Goal: Task Accomplishment & Management: Use online tool/utility

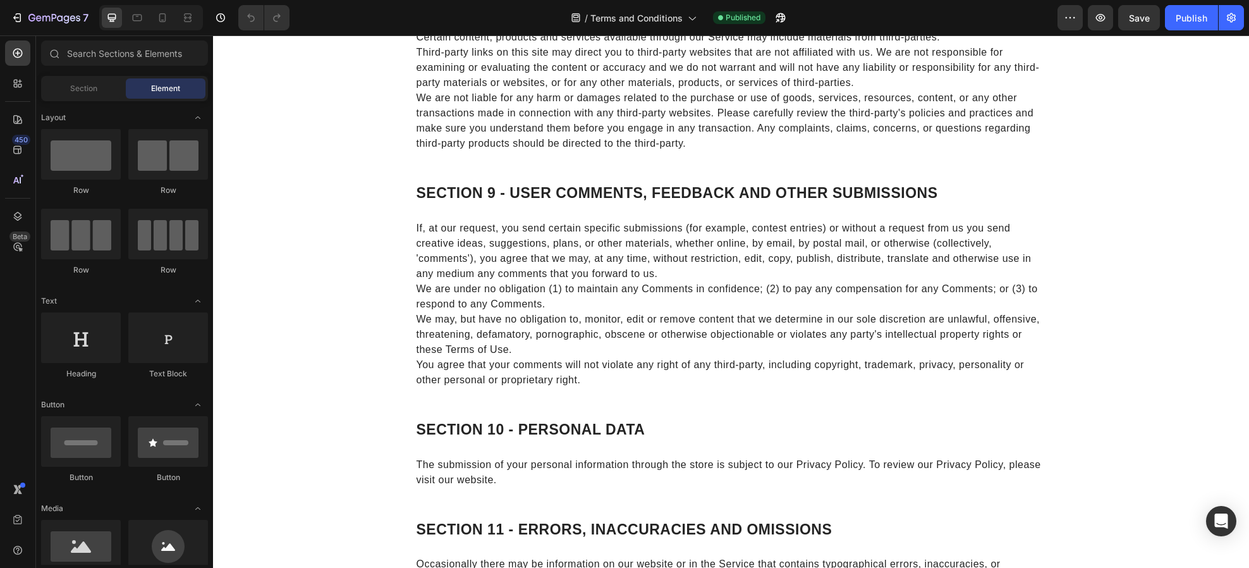
scroll to position [2348, 0]
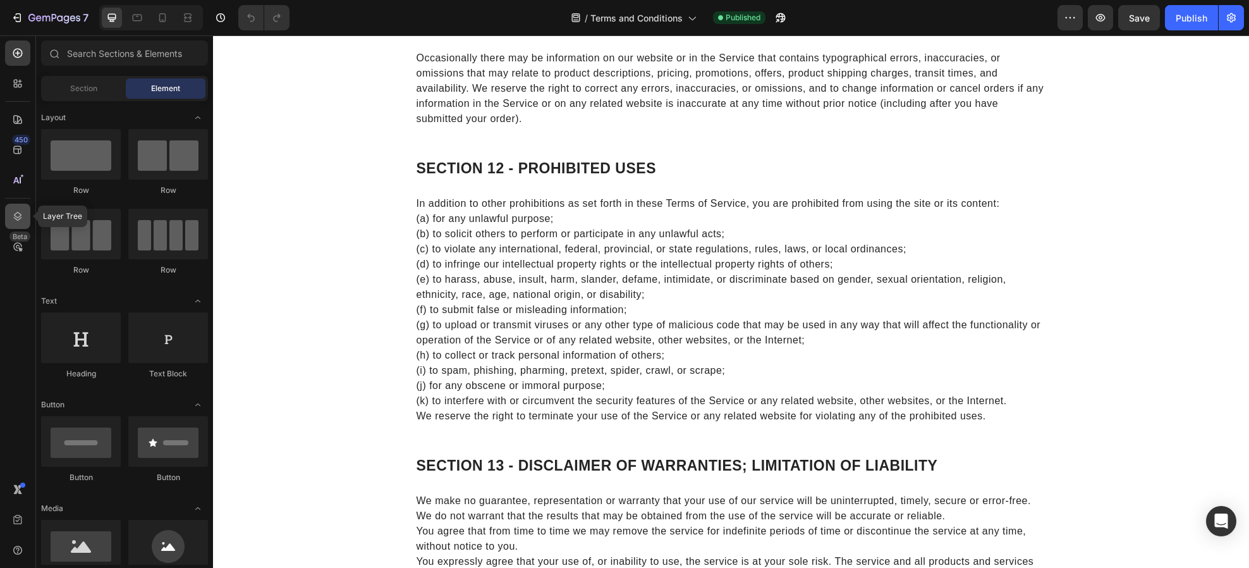
click at [19, 225] on div at bounding box center [17, 216] width 25 height 25
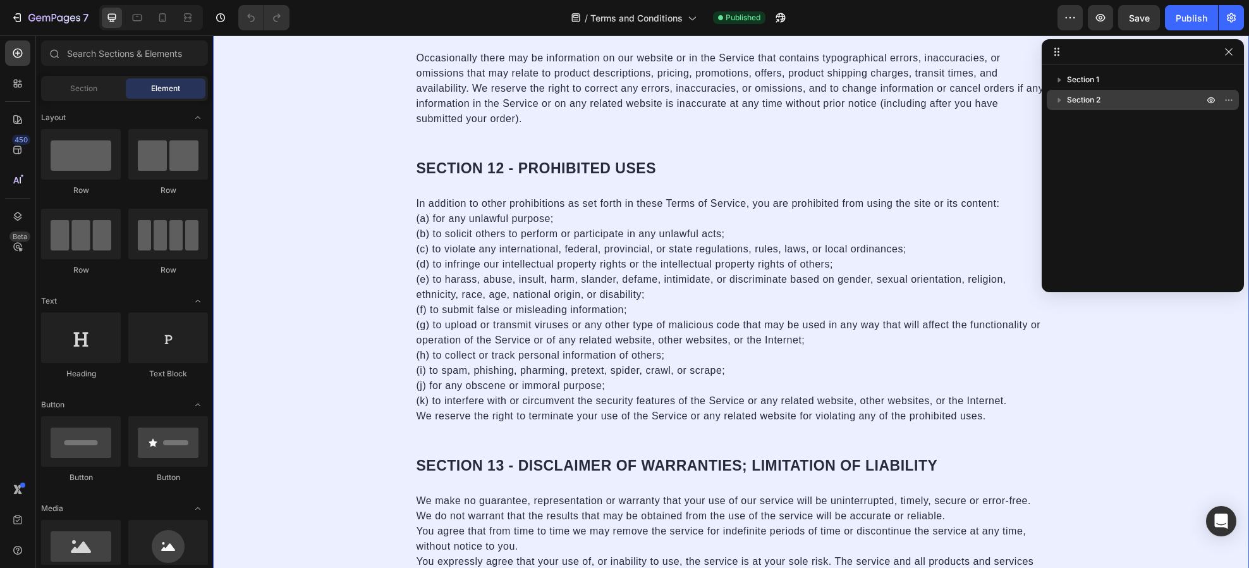
click at [1060, 99] on icon "button" at bounding box center [1059, 100] width 13 height 13
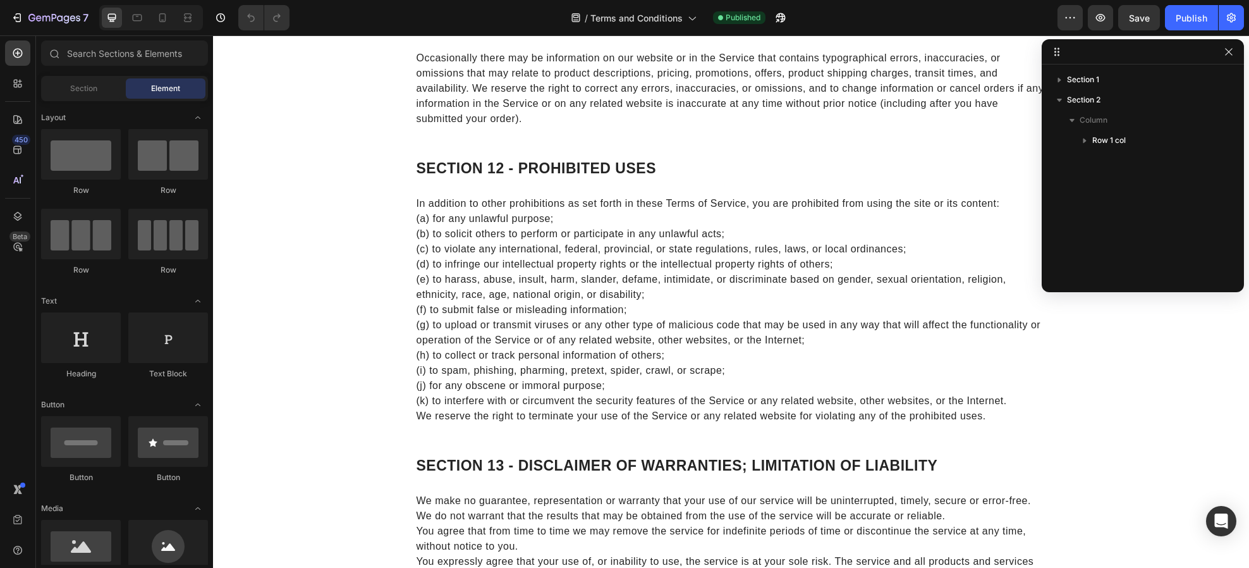
scroll to position [2727, 0]
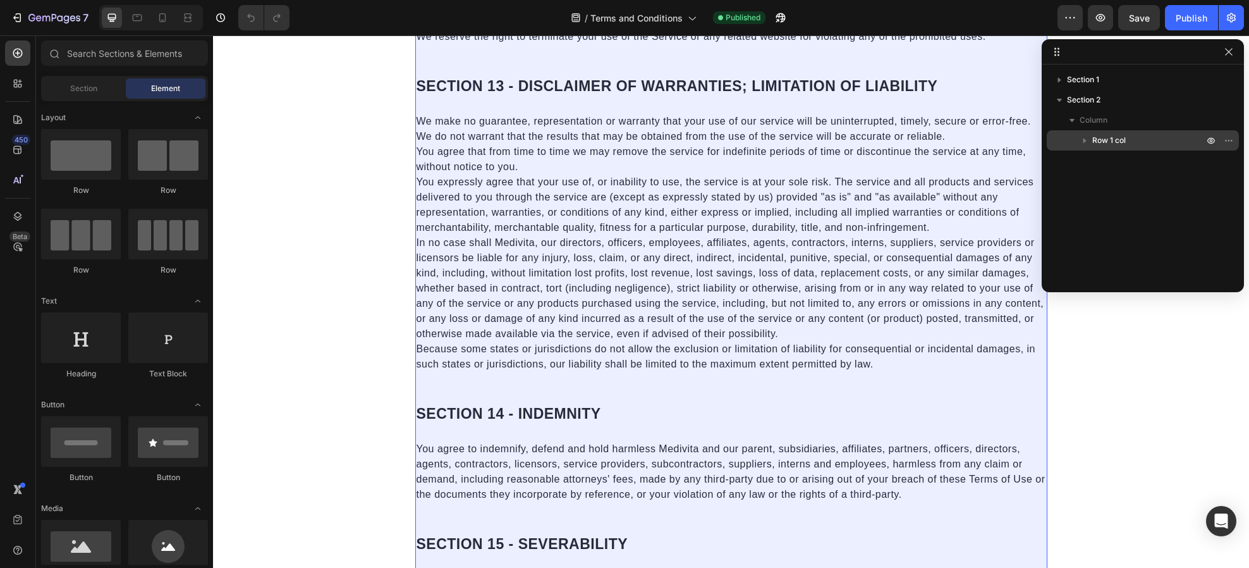
click at [1083, 139] on icon "button" at bounding box center [1085, 140] width 13 height 13
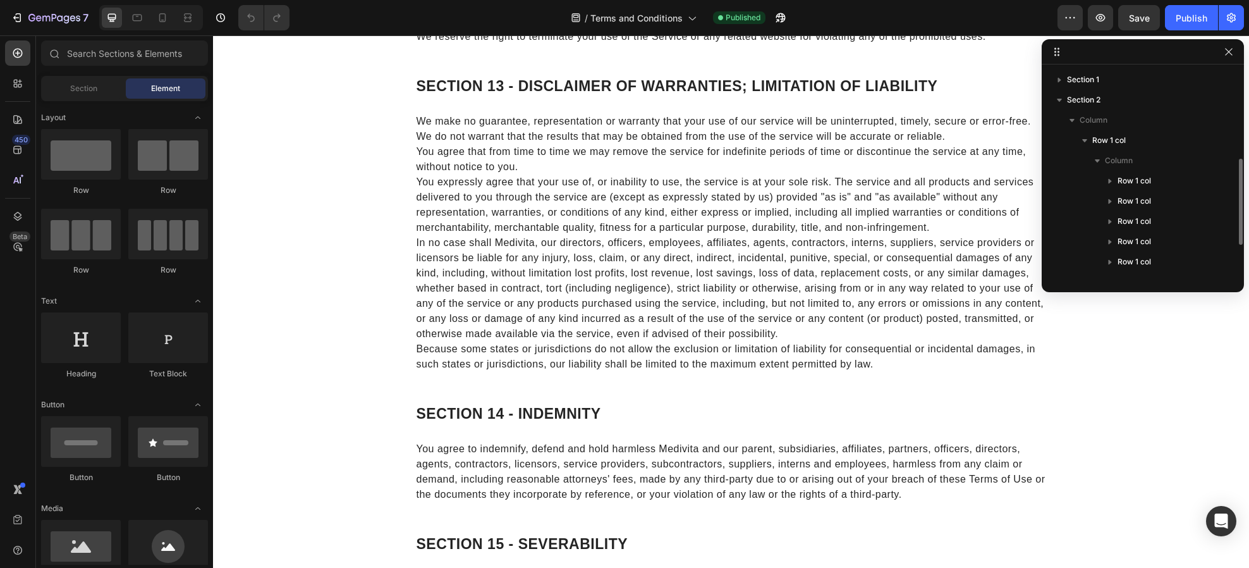
scroll to position [297, 0]
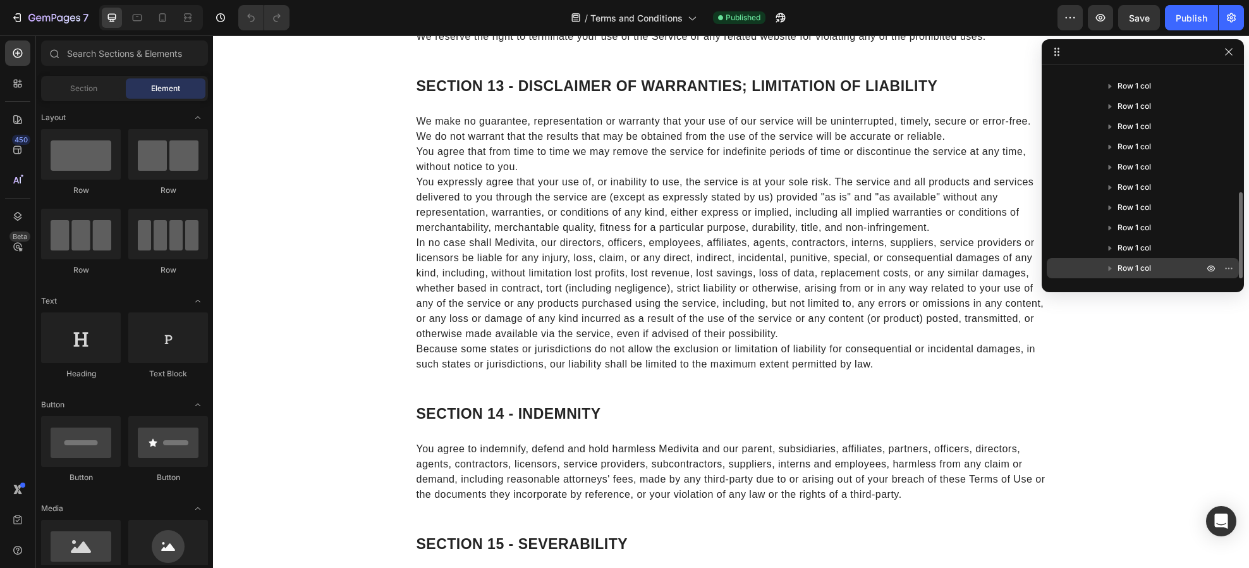
click at [1111, 267] on icon "button" at bounding box center [1110, 268] width 13 height 13
click at [1132, 271] on icon at bounding box center [1134, 268] width 13 height 13
click at [1225, 267] on icon "button" at bounding box center [1229, 268] width 10 height 10
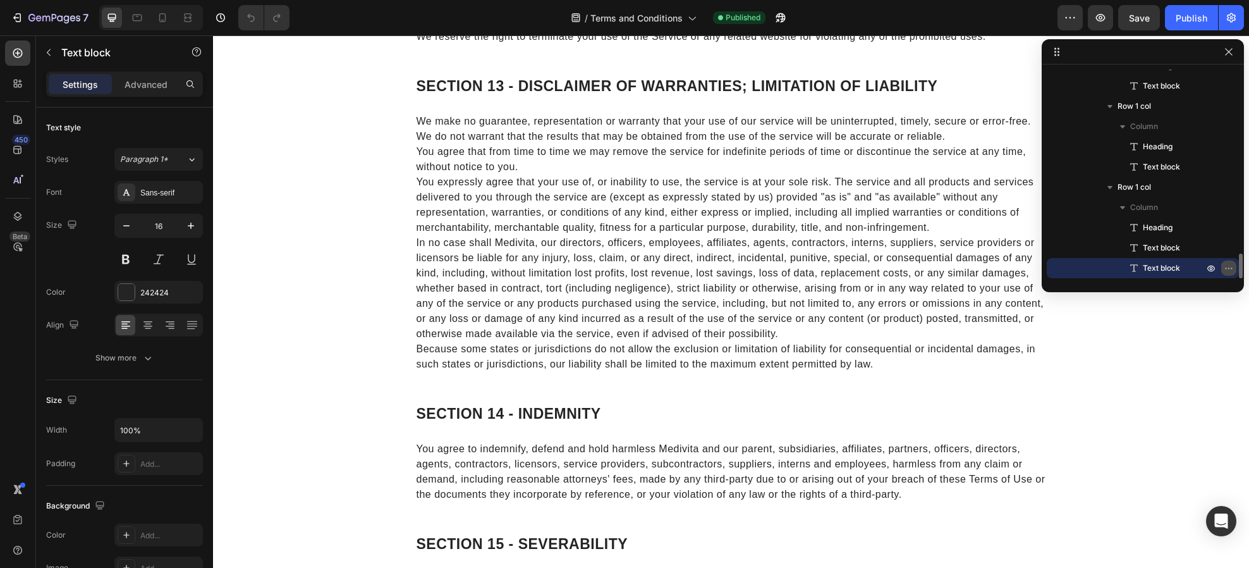
scroll to position [3564, 0]
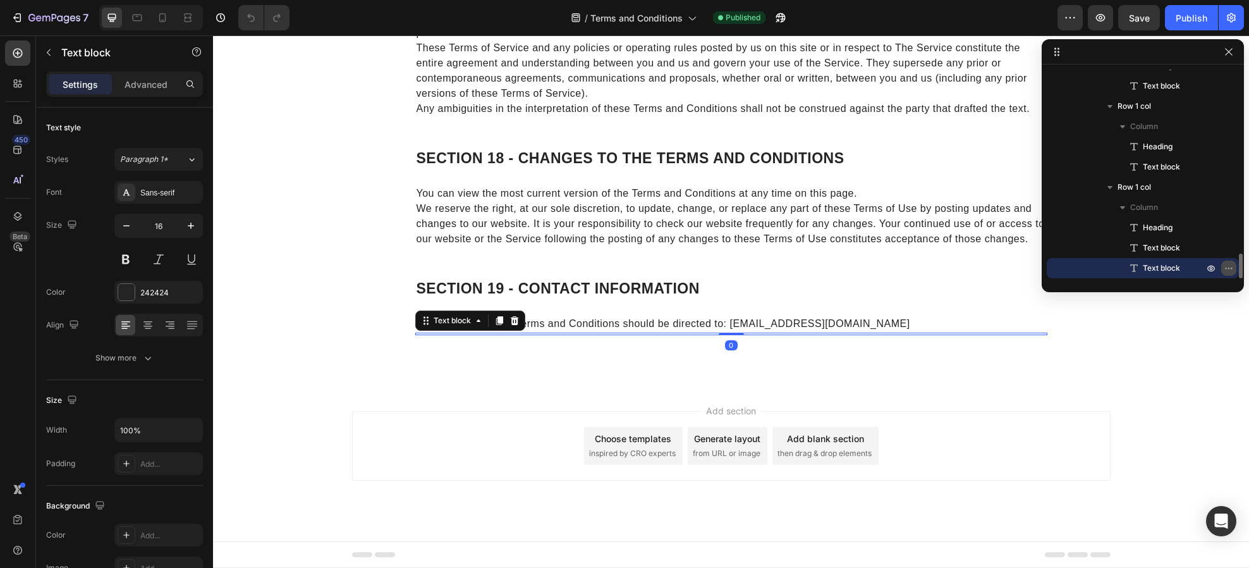
click at [1226, 266] on icon "button" at bounding box center [1229, 268] width 10 height 10
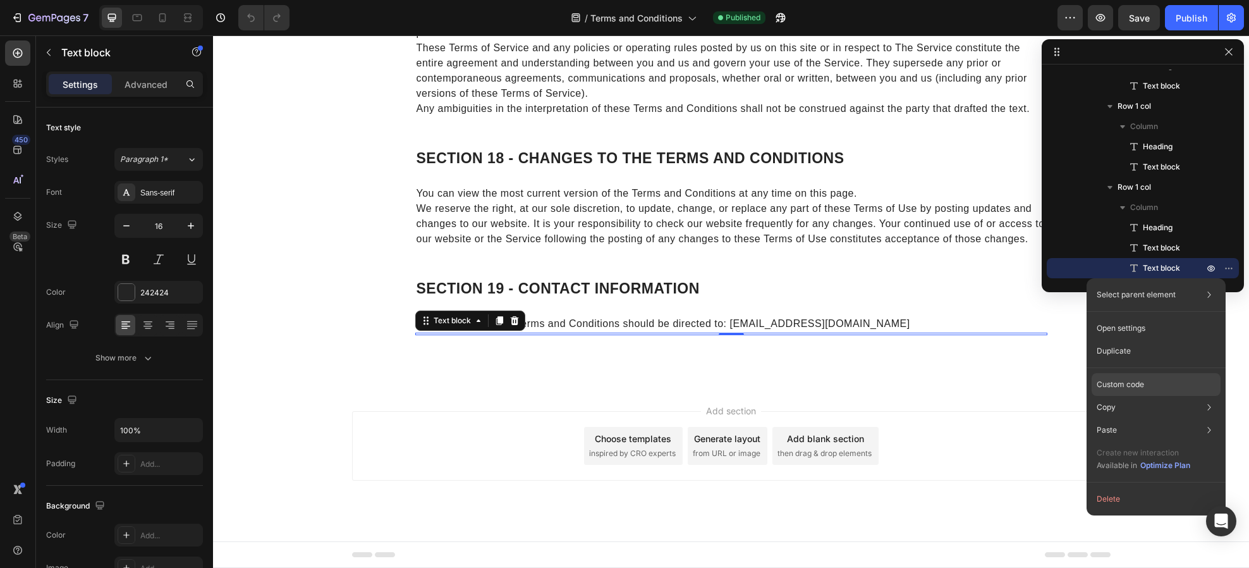
click at [1129, 383] on p "Custom code" at bounding box center [1120, 384] width 47 height 11
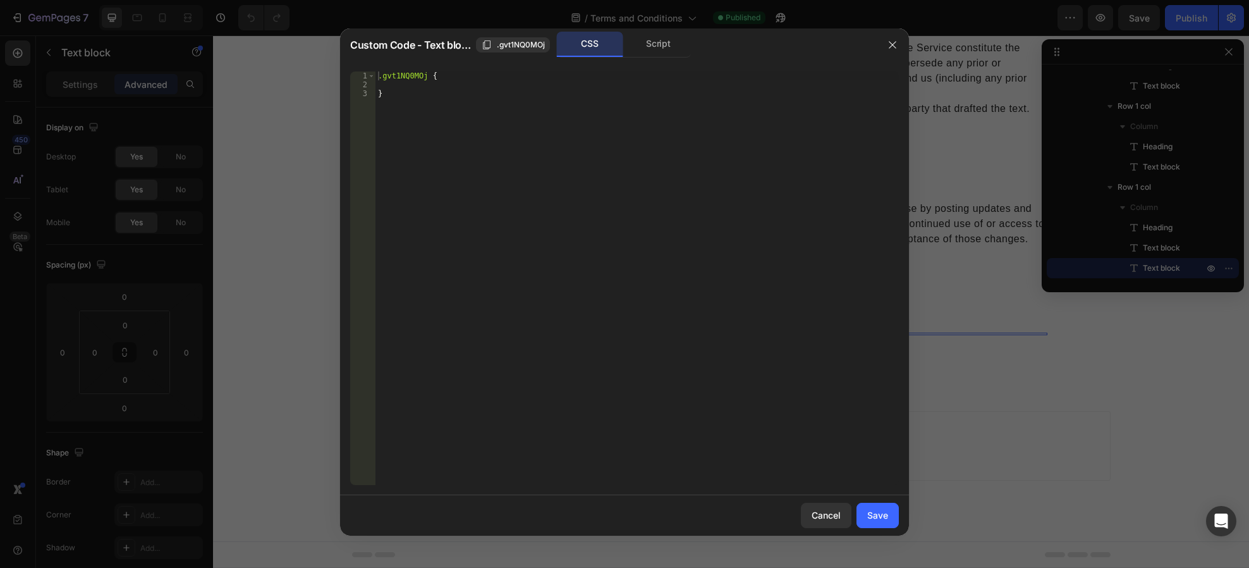
click at [644, 44] on div "Script" at bounding box center [658, 44] width 66 height 25
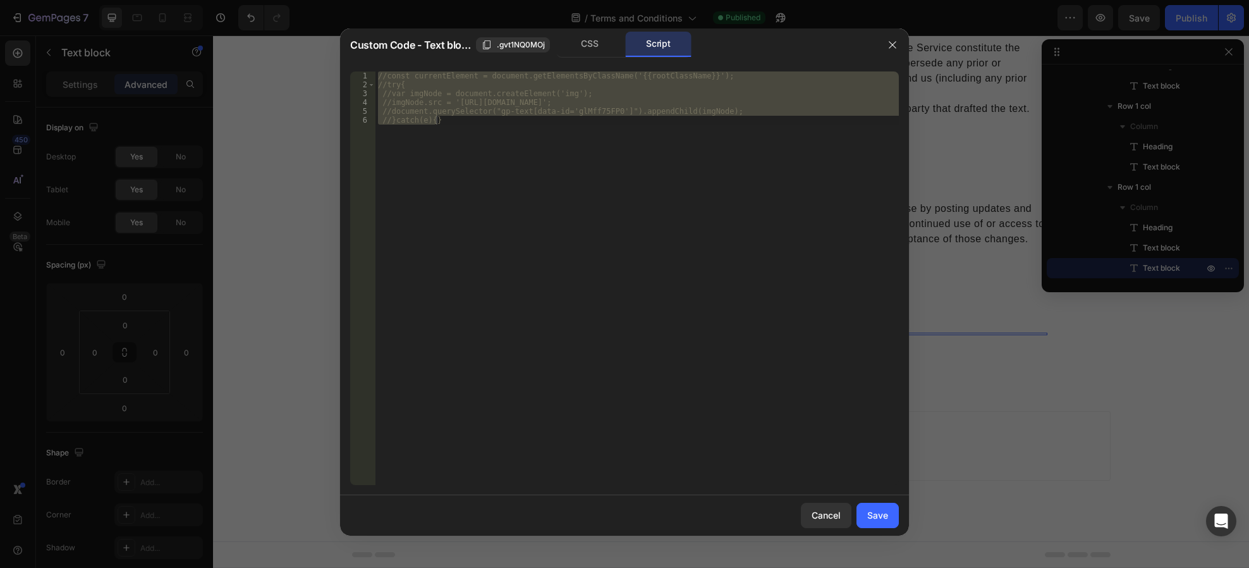
click at [393, 77] on div "//const currentElement = document.getElementsByClassName('{{rootClassName}}'); …" at bounding box center [638, 278] width 524 height 414
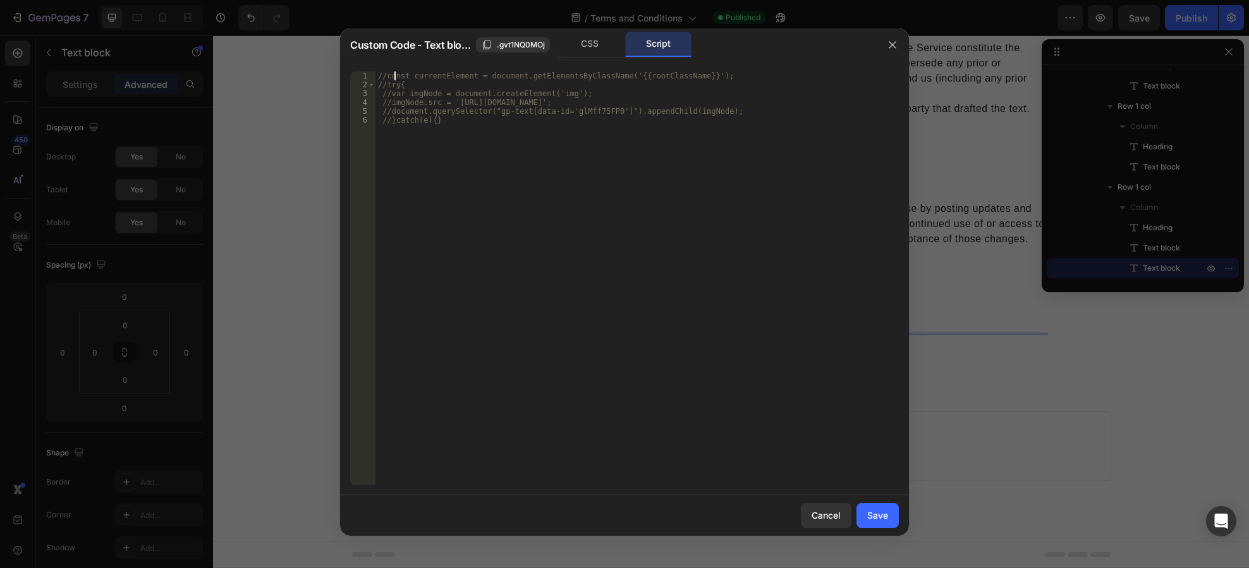
click at [388, 77] on div "//const currentElement = document.getElementsByClassName('{{rootClassName}}'); …" at bounding box center [638, 286] width 524 height 431
click at [387, 77] on div "//const currentElement = document.getElementsByClassName('{{rootClassName}}'); …" at bounding box center [638, 286] width 524 height 431
click at [388, 73] on div "//const currentElement = document.getElementsByClassName('{{rootClassName}}'); …" at bounding box center [638, 278] width 524 height 414
click at [385, 85] on div "const currentElement = document . getElementsByClassName ( '{{rootClassName}}' …" at bounding box center [638, 286] width 524 height 431
click at [386, 94] on div "const currentElement = document . getElementsByClassName ( '{{rootClassName}}' …" at bounding box center [638, 286] width 524 height 431
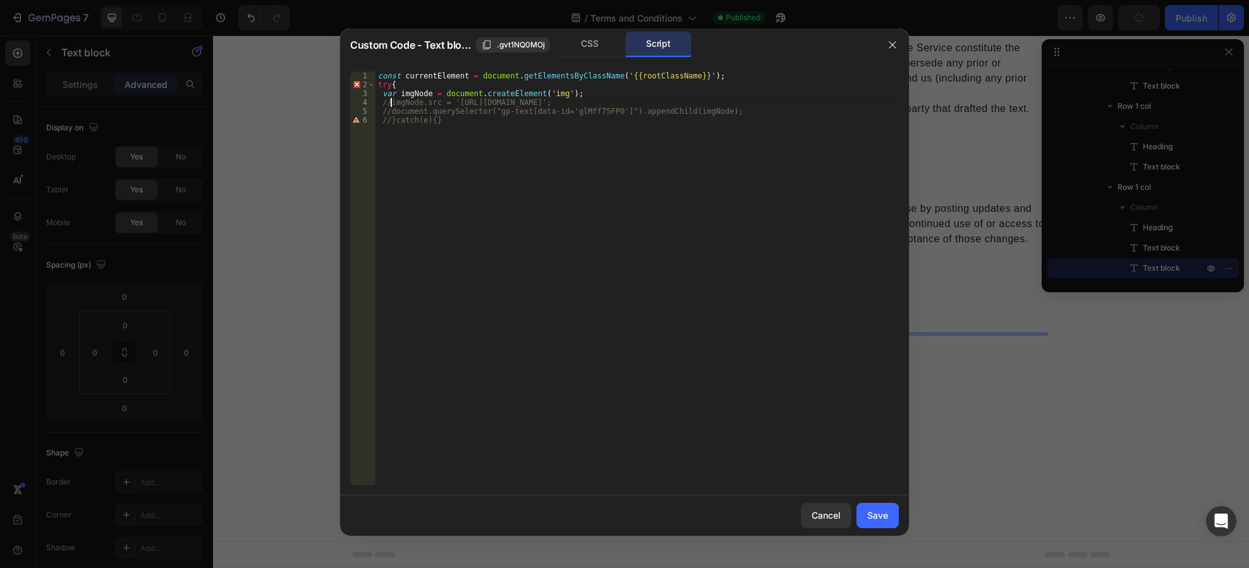
click at [389, 103] on div "const currentElement = document . getElementsByClassName ( '{{rootClassName}}' …" at bounding box center [638, 286] width 524 height 431
click at [390, 111] on div "const currentElement = document . getElementsByClassName ( '{{rootClassName}}' …" at bounding box center [638, 286] width 524 height 431
click at [390, 120] on div "const currentElement = document . getElementsByClassName ( '{{rootClassName}}' …" at bounding box center [638, 286] width 524 height 431
type textarea "}catch(e){}"
drag, startPoint x: 876, startPoint y: 505, endPoint x: 670, endPoint y: 403, distance: 229.9
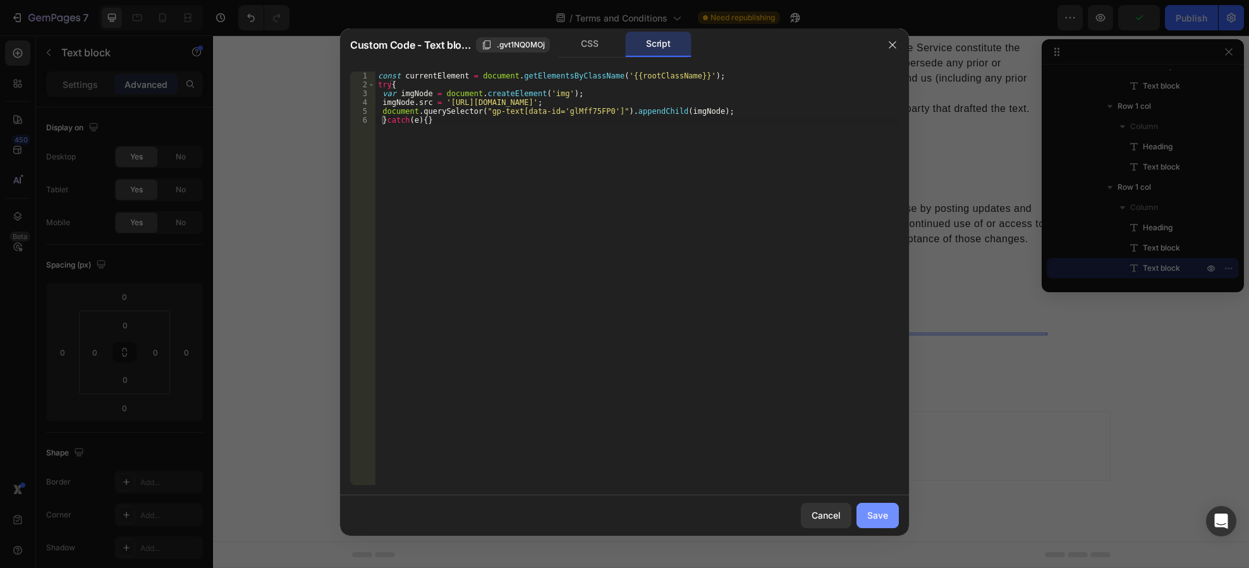
click at [876, 505] on button "Save" at bounding box center [878, 515] width 42 height 25
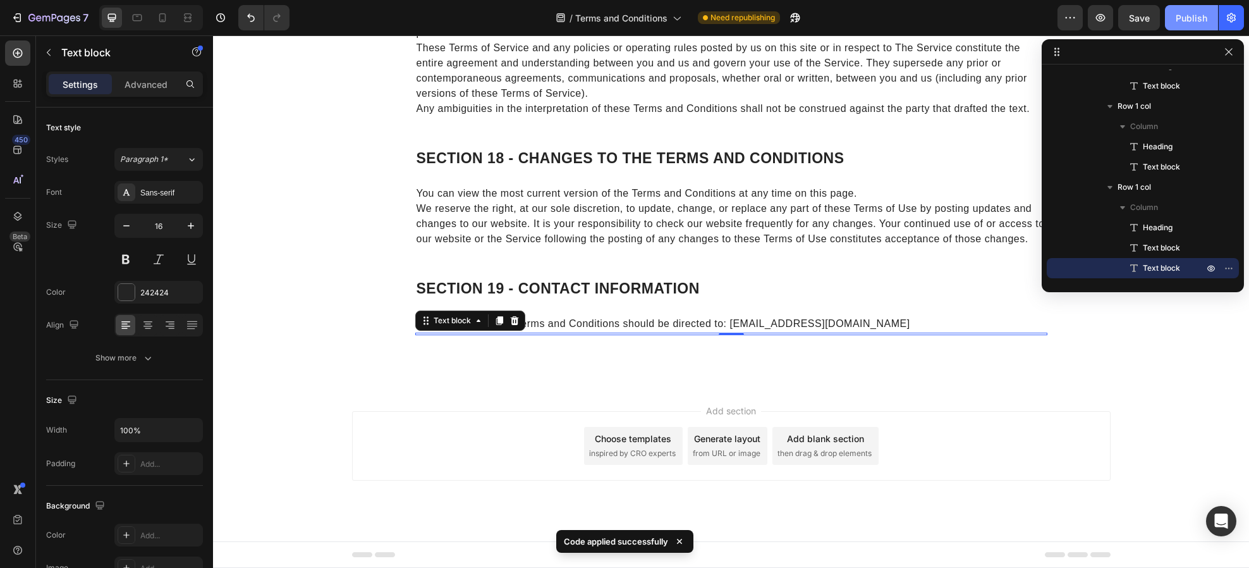
click at [1191, 9] on button "Publish" at bounding box center [1191, 17] width 53 height 25
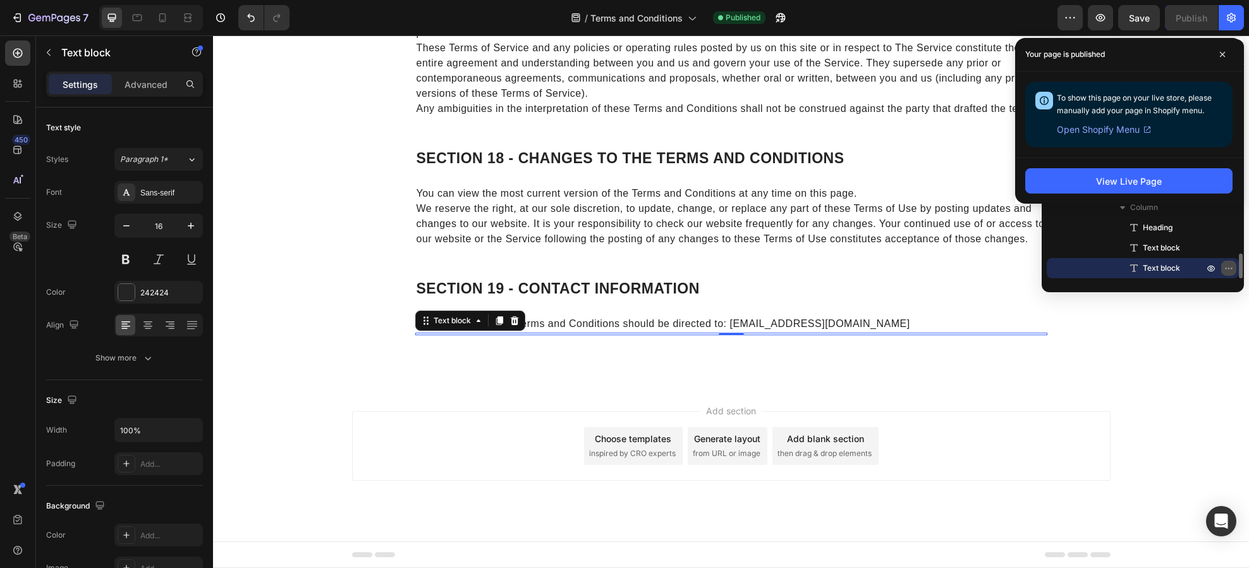
click at [1227, 269] on icon "button" at bounding box center [1229, 268] width 10 height 10
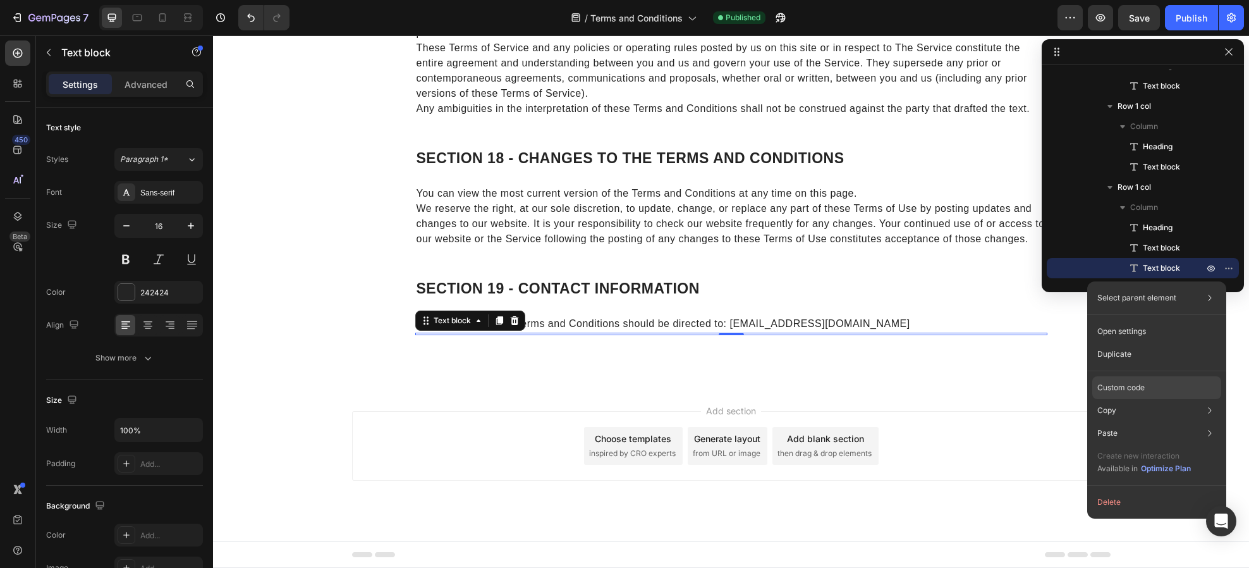
click at [1135, 386] on p "Custom code" at bounding box center [1121, 387] width 47 height 11
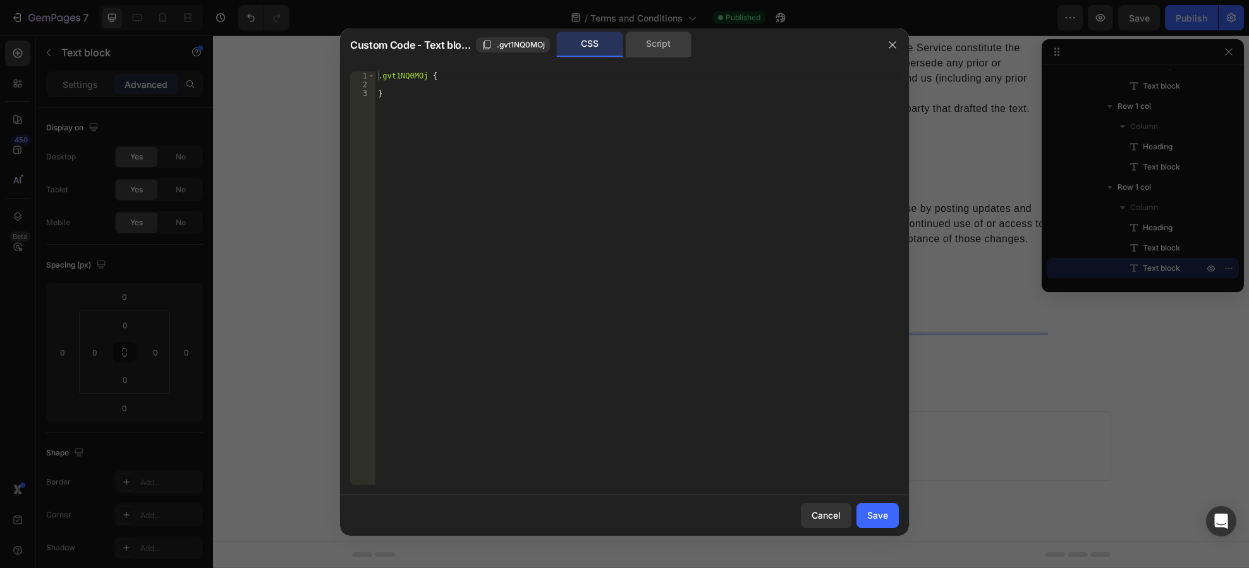
click at [654, 51] on div "Script" at bounding box center [658, 44] width 66 height 25
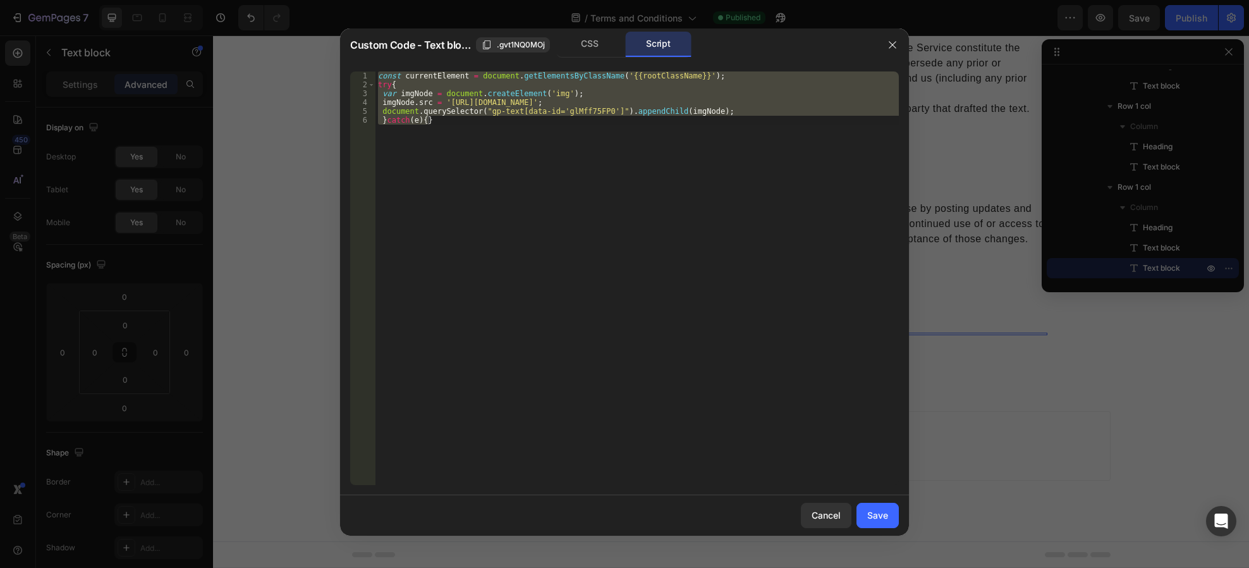
click at [508, 109] on div "const currentElement = document . getElementsByClassName ( '{{rootClassName}}' …" at bounding box center [638, 278] width 524 height 414
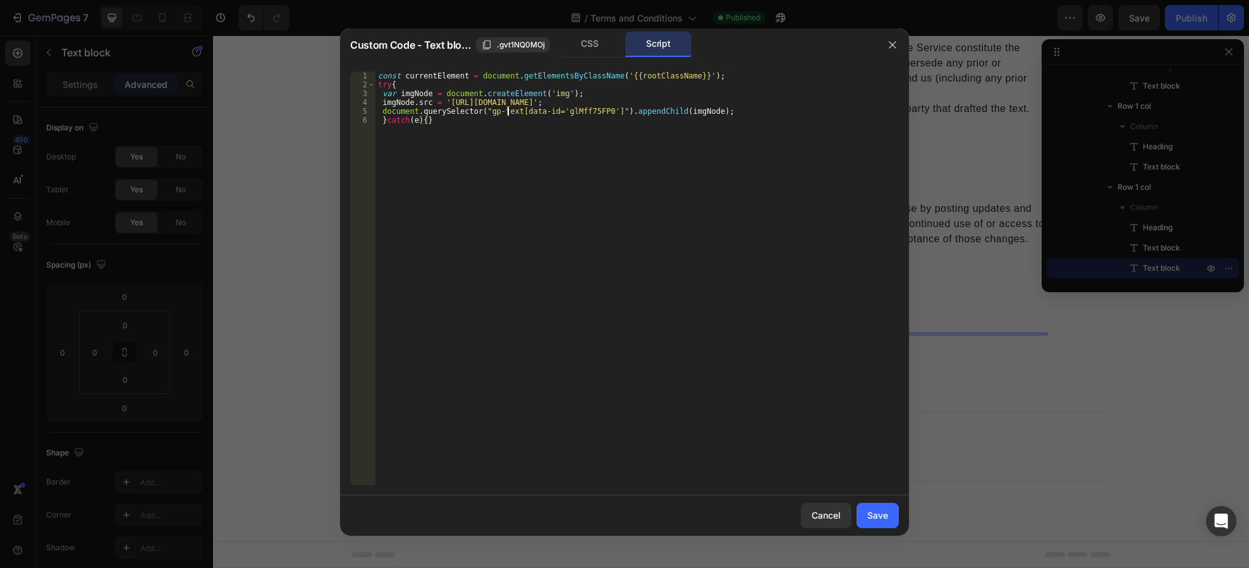
click at [508, 109] on div "const currentElement = document . getElementsByClassName ( '{{rootClassName}}' …" at bounding box center [638, 286] width 524 height 431
drag, startPoint x: 482, startPoint y: 109, endPoint x: 510, endPoint y: 109, distance: 27.8
click at [510, 109] on div "const currentElement = document . getElementsByClassName ( '{{rootClassName}}' …" at bounding box center [638, 286] width 524 height 431
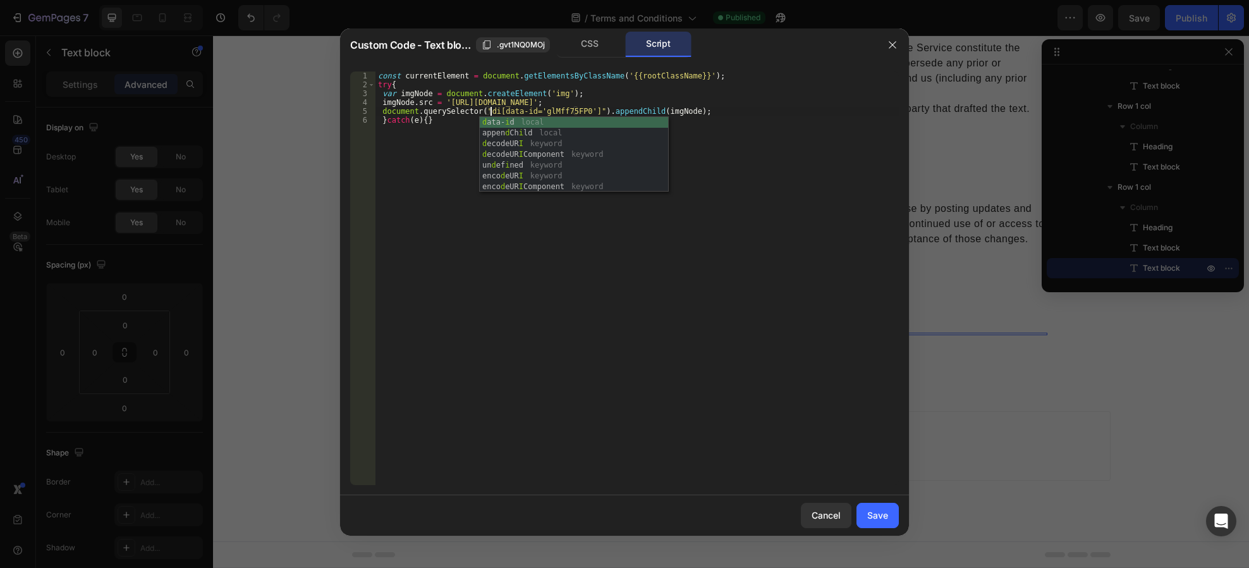
type textarea "document.querySelector("div[data-id='glMff75FP0']").appendChild(imgNode);"
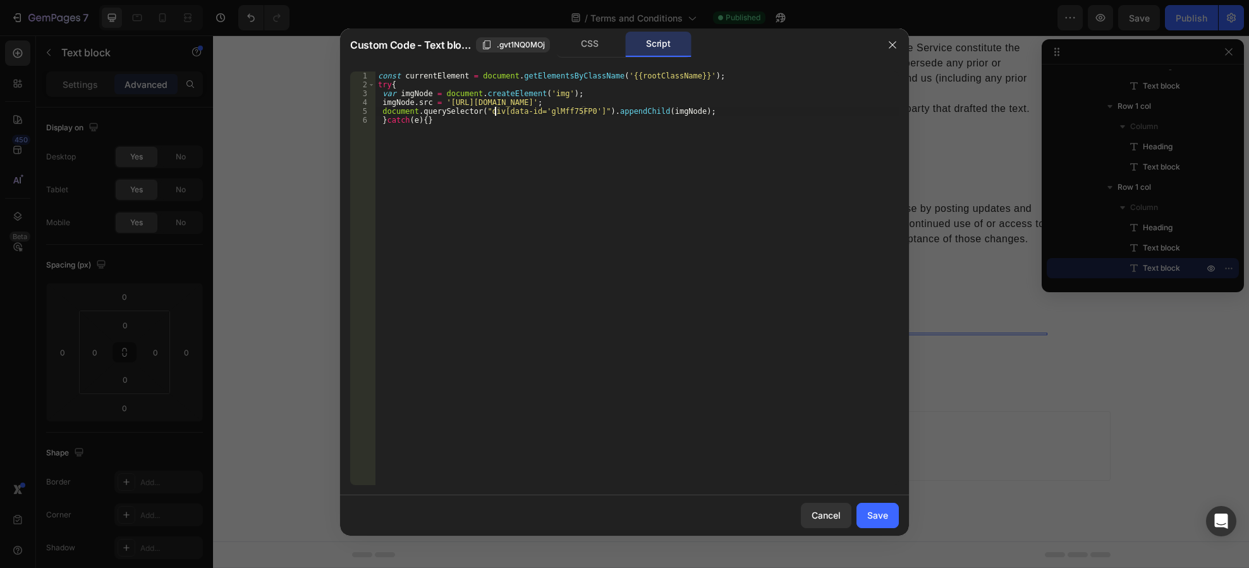
click at [566, 109] on div "const currentElement = document . getElementsByClassName ( '{{rootClassName}}' …" at bounding box center [638, 286] width 524 height 431
click at [873, 512] on div "Save" at bounding box center [878, 514] width 21 height 13
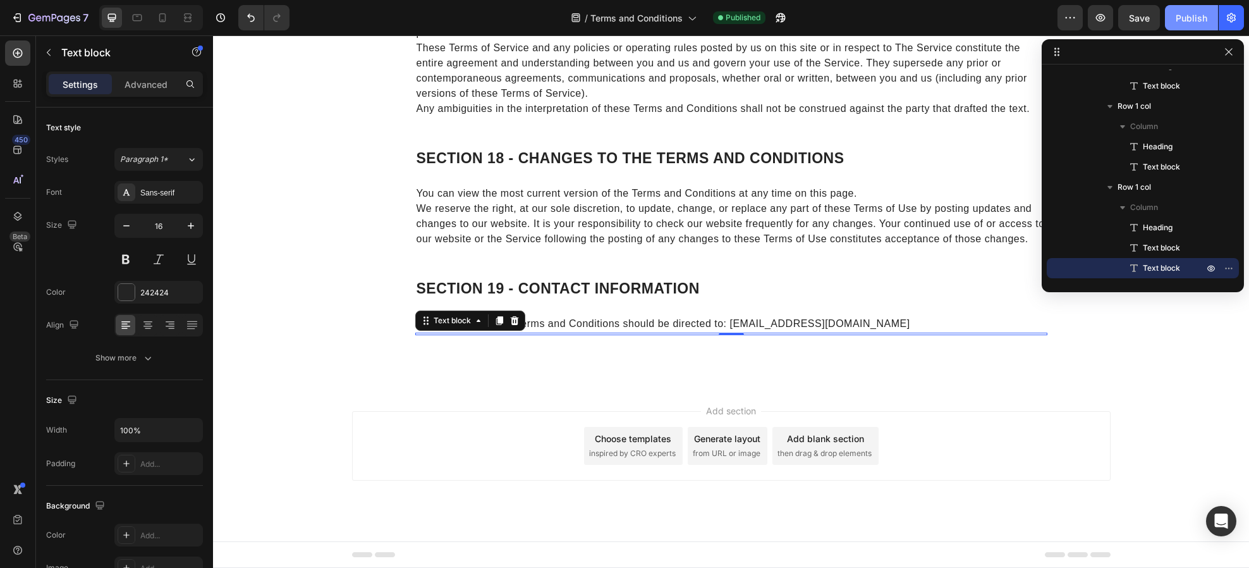
click at [1185, 21] on div "Publish" at bounding box center [1192, 17] width 32 height 13
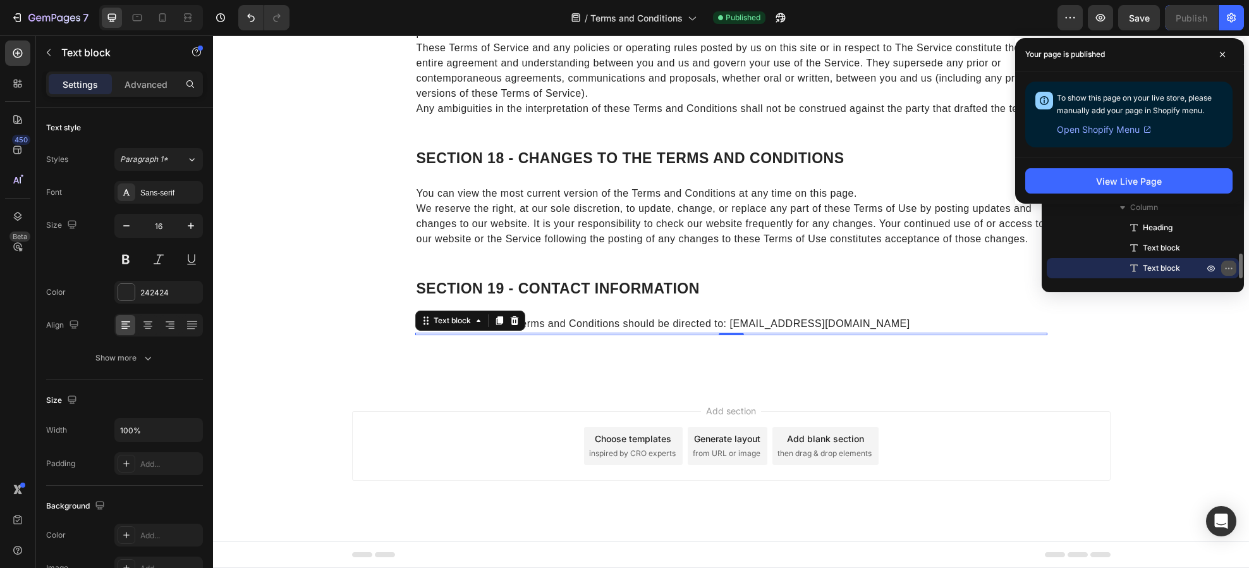
click at [1225, 269] on icon "button" at bounding box center [1229, 268] width 10 height 10
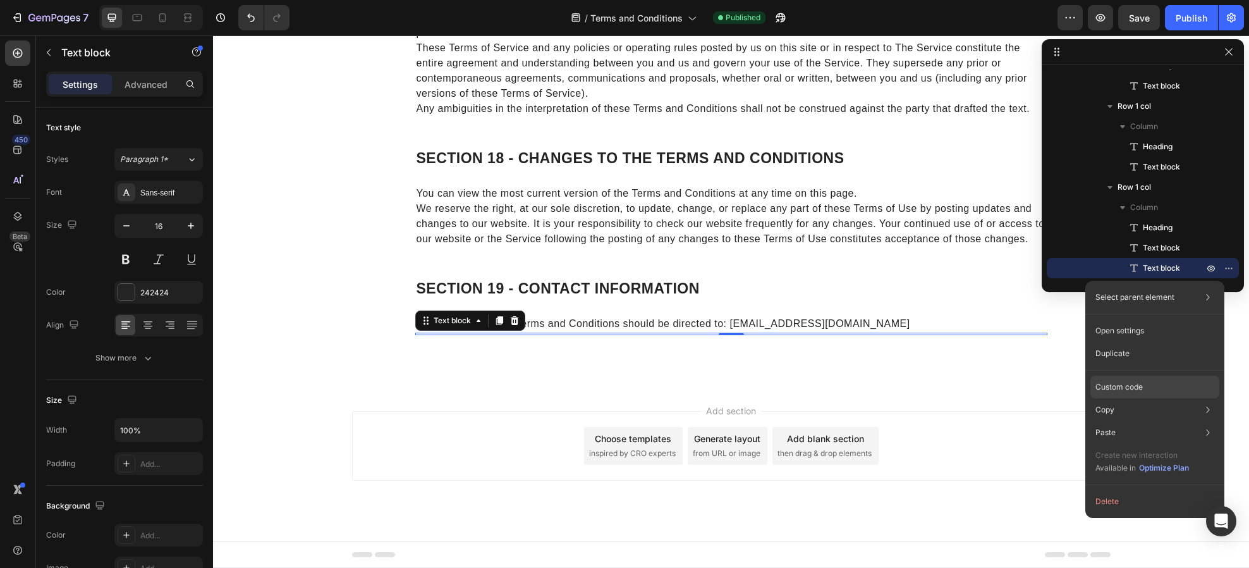
click at [1126, 391] on p "Custom code" at bounding box center [1119, 386] width 47 height 11
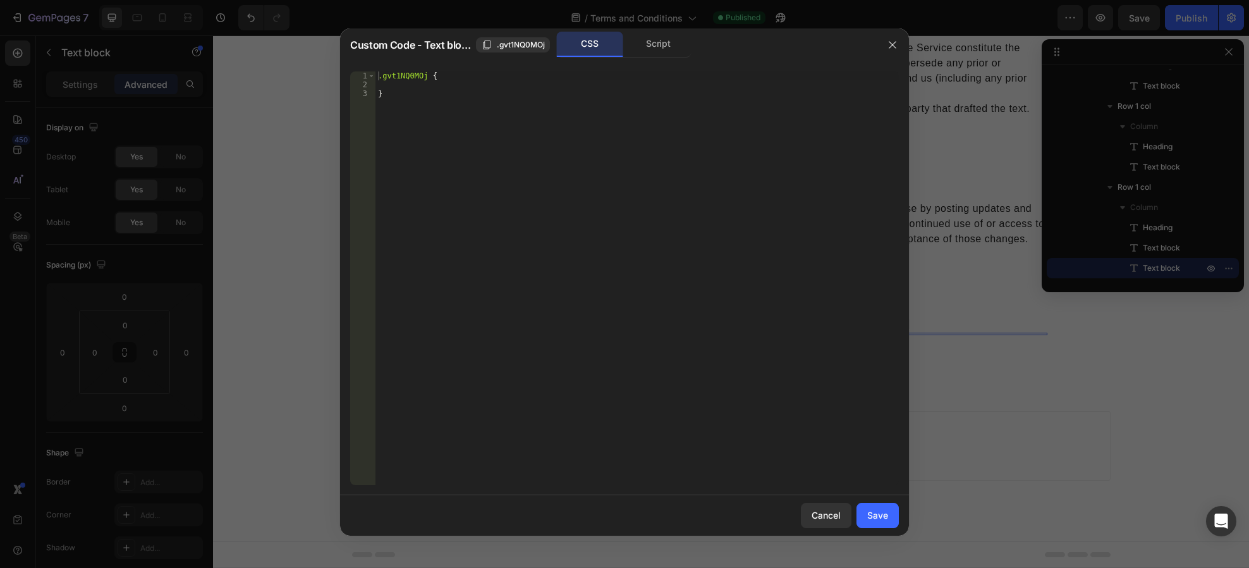
click at [646, 31] on div "Custom Code - Text block .gvt1NQ0MOj CSS Script" at bounding box center [608, 44] width 536 height 33
click at [650, 41] on div "Script" at bounding box center [658, 44] width 66 height 25
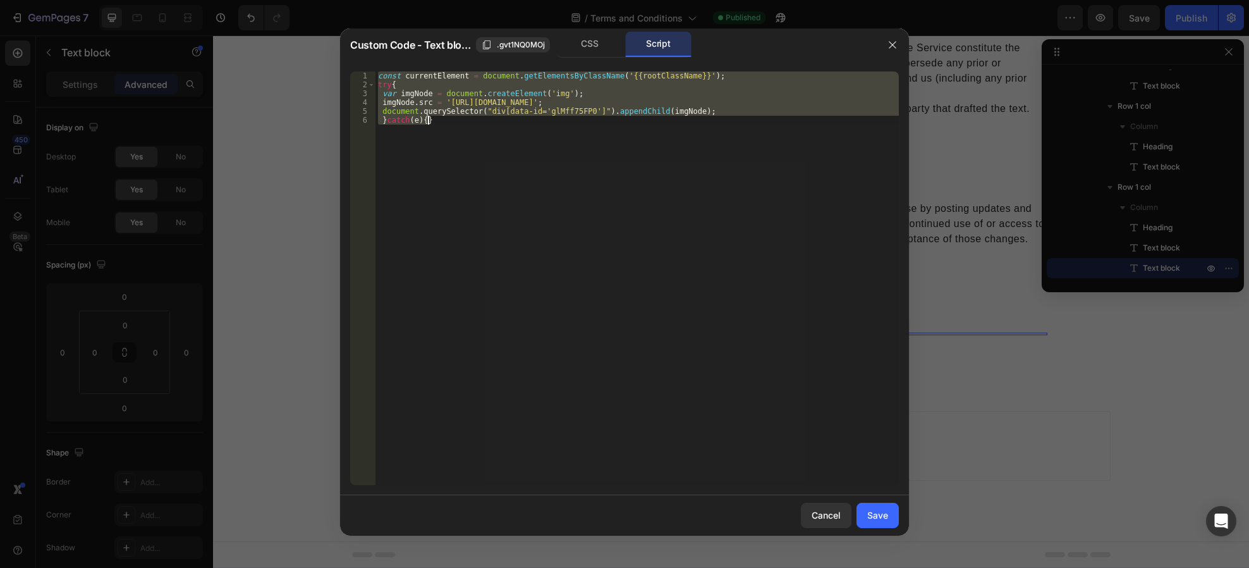
click at [532, 113] on div "const currentElement = document . getElementsByClassName ( '{{rootClassName}}' …" at bounding box center [638, 278] width 524 height 414
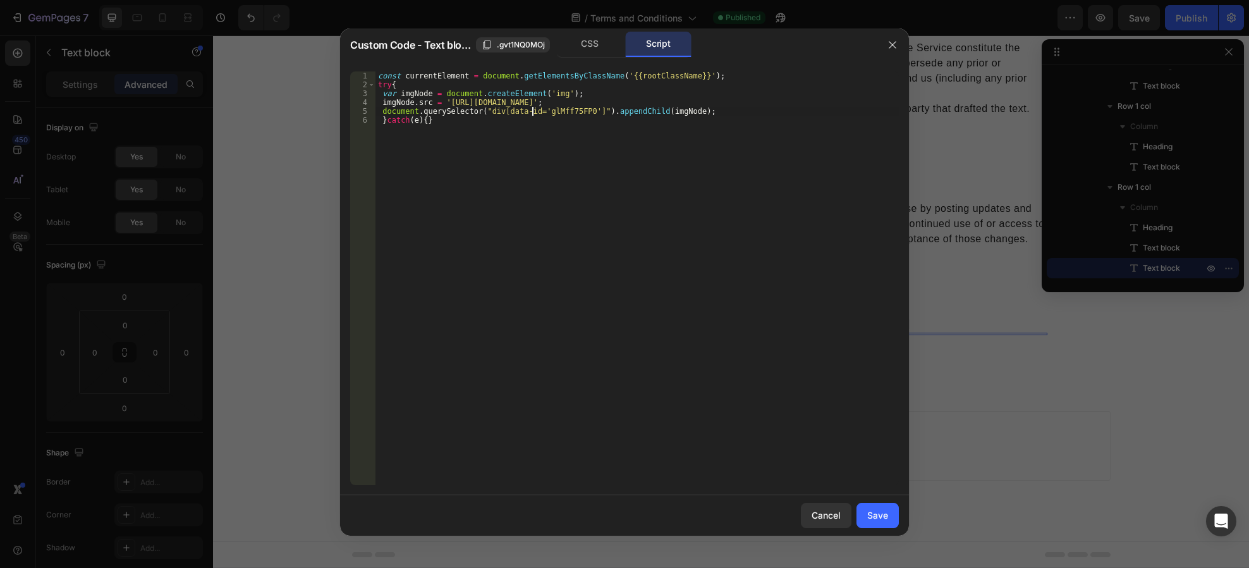
click at [555, 111] on div "const currentElement = document . getElementsByClassName ( '{{rootClassName}}' …" at bounding box center [638, 286] width 524 height 431
paste textarea "0GLGiE0tY"
type textarea "document.querySelector("div[data-id='g0GLGiE0tY']").appendChild(imgNode);"
click at [872, 519] on div "Save" at bounding box center [878, 514] width 21 height 13
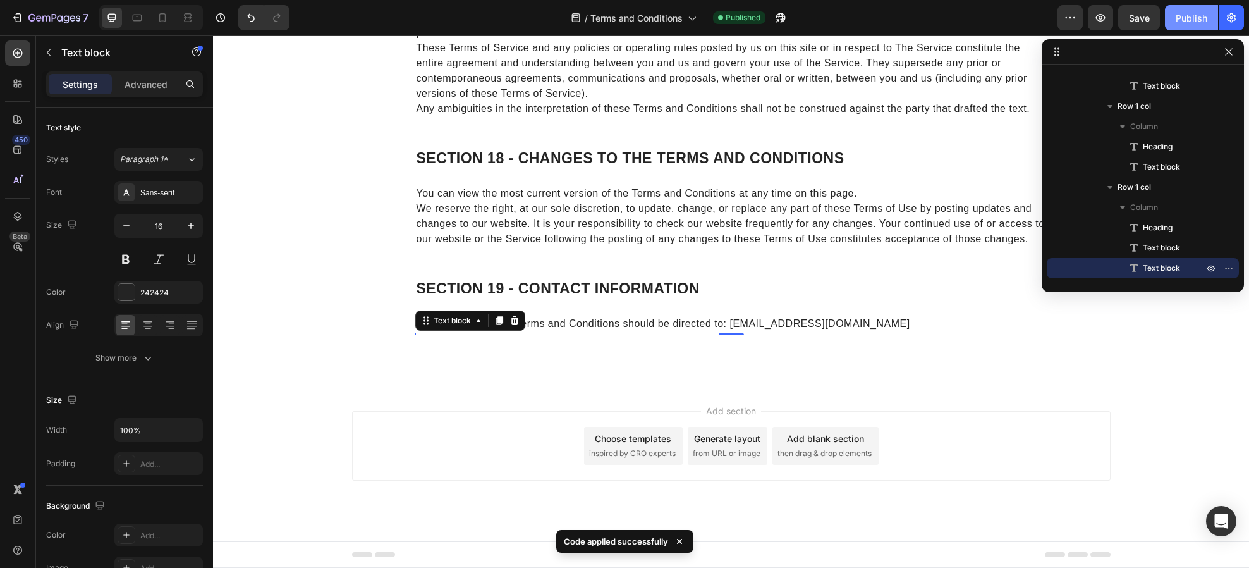
click at [1183, 19] on div "Publish" at bounding box center [1192, 17] width 32 height 13
click at [1226, 267] on icon "button" at bounding box center [1229, 268] width 10 height 10
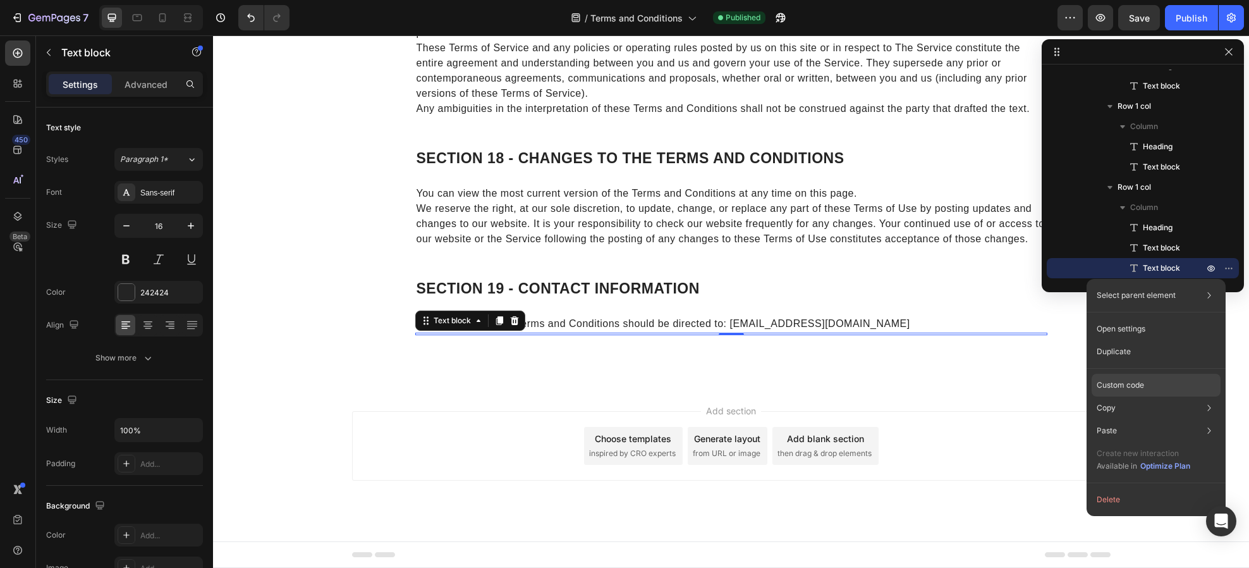
click at [1115, 383] on p "Custom code" at bounding box center [1120, 384] width 47 height 11
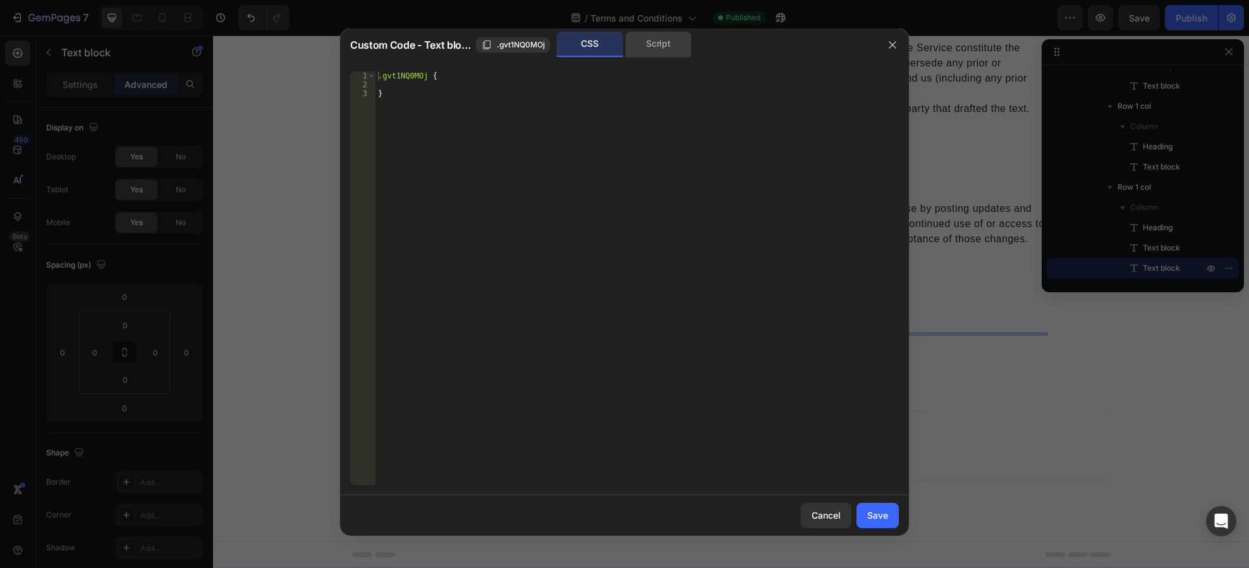
click at [643, 44] on div "Script" at bounding box center [658, 44] width 66 height 25
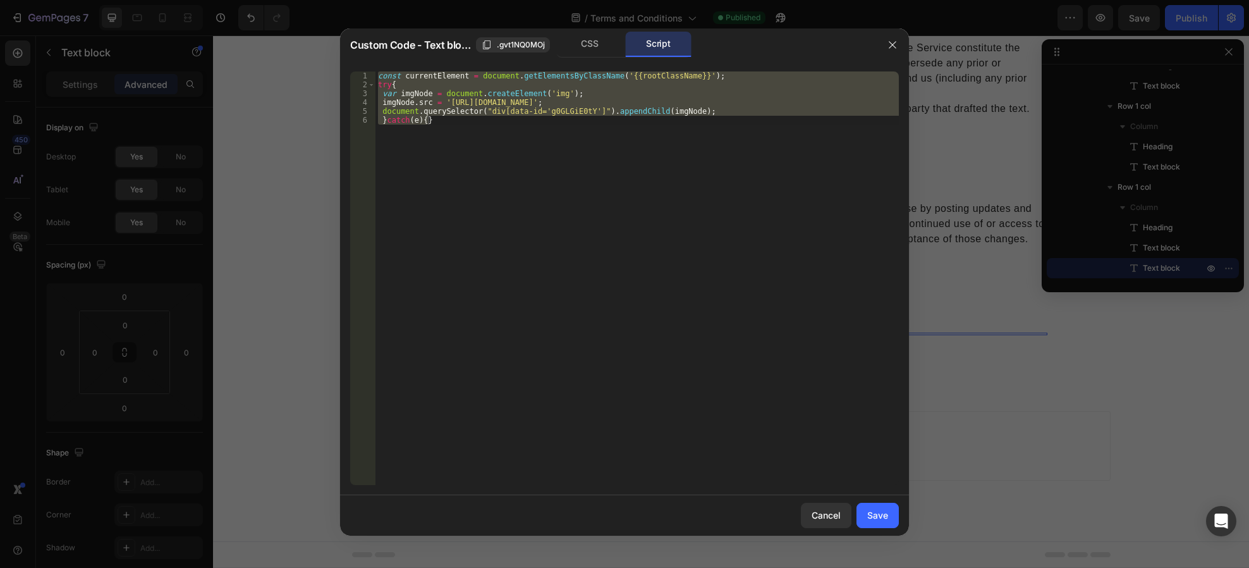
click at [553, 111] on div "const currentElement = document . getElementsByClassName ( '{{rootClassName}}' …" at bounding box center [638, 278] width 524 height 414
type textarea "document.querySelector("div[data-id='g0GLGiE0tY']").appendChild(imgNode);"
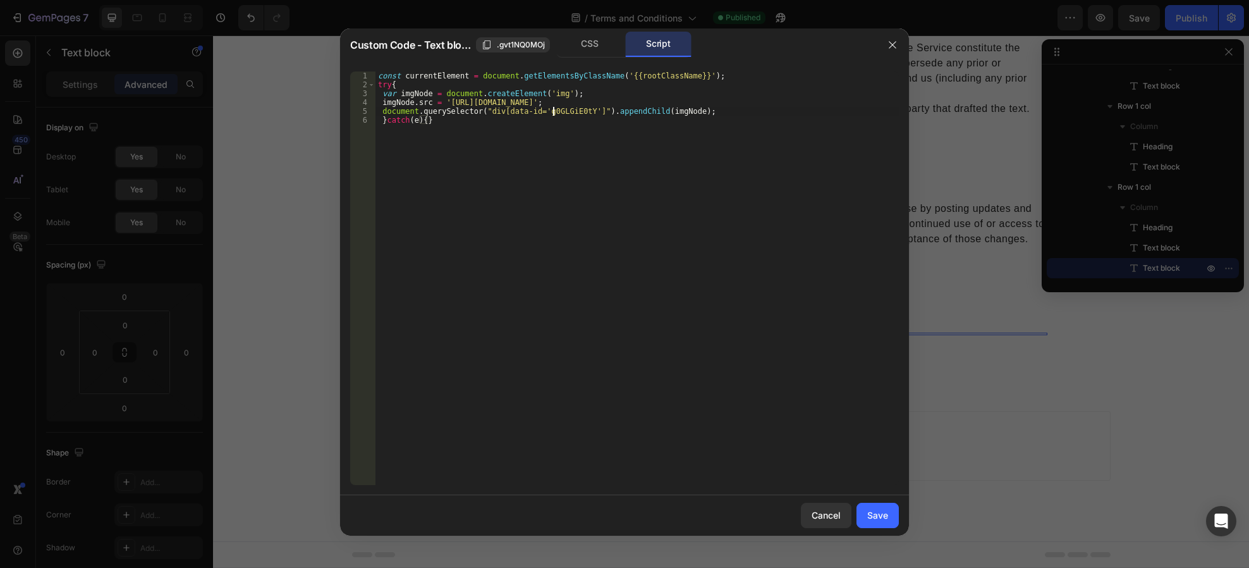
click at [553, 110] on div "const currentElement = document . getElementsByClassName ( '{{rootClassName}}' …" at bounding box center [638, 286] width 524 height 431
click at [865, 513] on button "Save" at bounding box center [878, 515] width 42 height 25
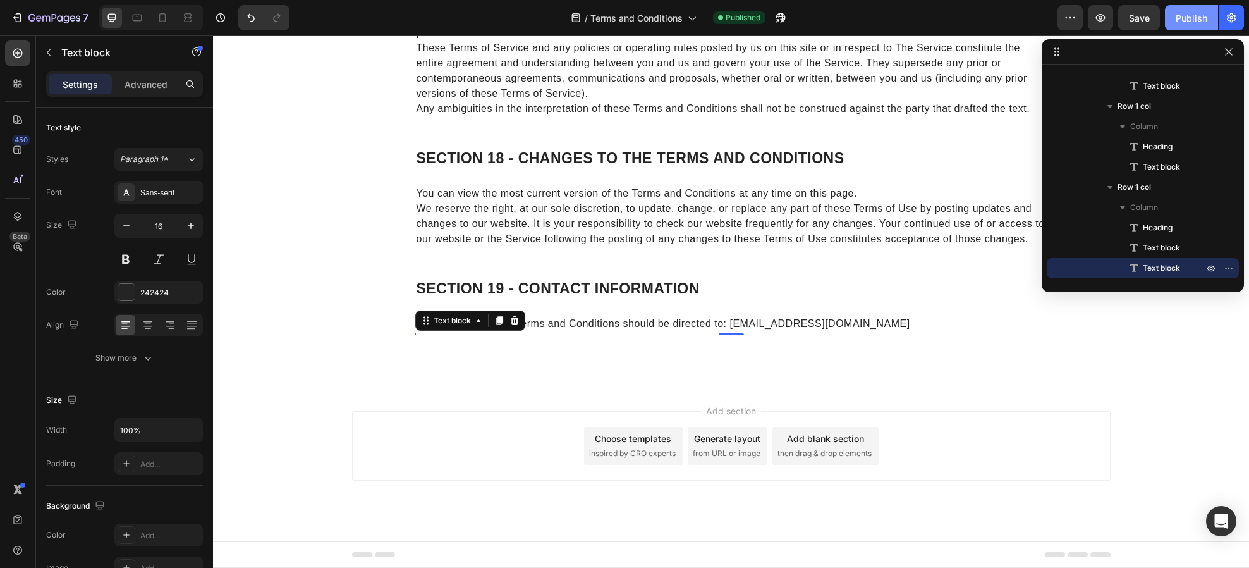
click at [1196, 11] on div "Publish" at bounding box center [1192, 17] width 32 height 13
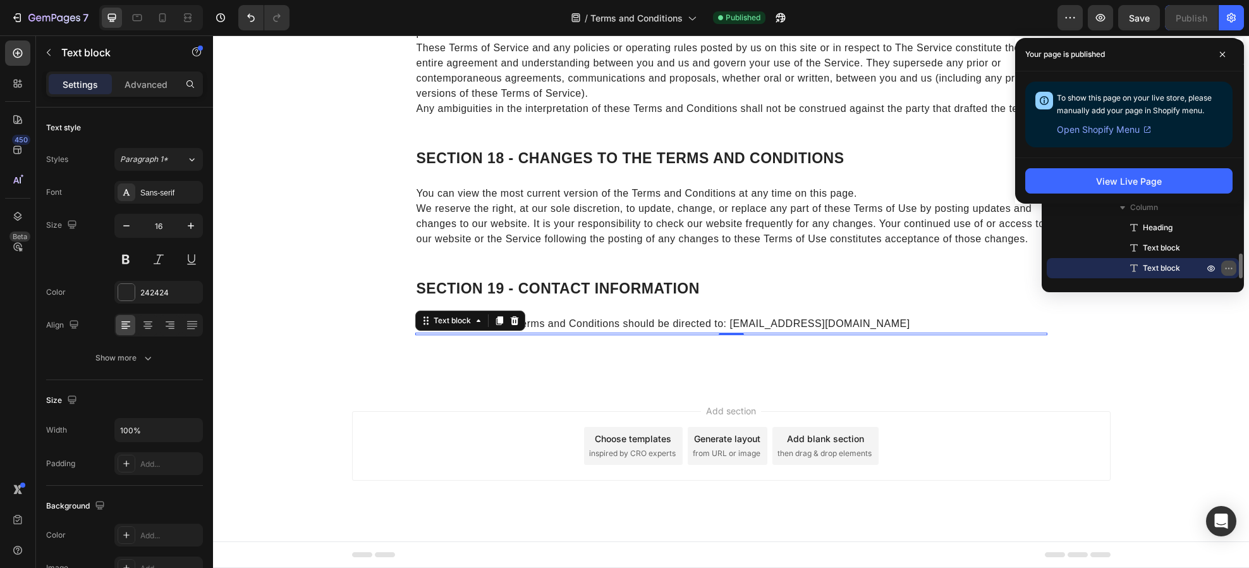
click at [1224, 267] on button "button" at bounding box center [1229, 268] width 15 height 15
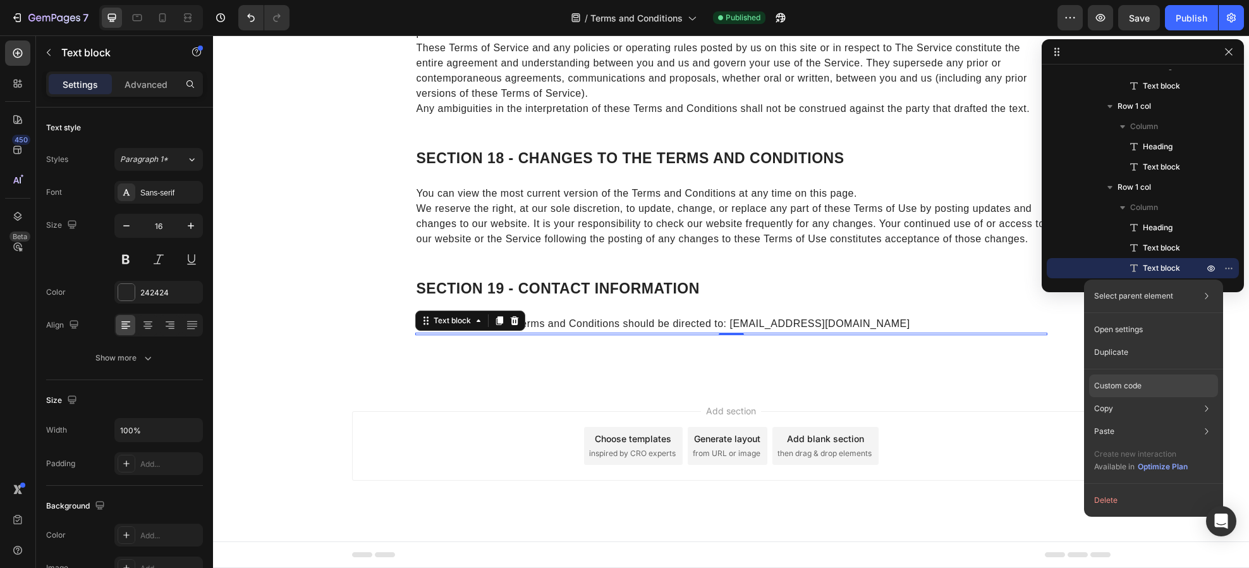
click at [1177, 420] on div "Custom code" at bounding box center [1153, 431] width 129 height 23
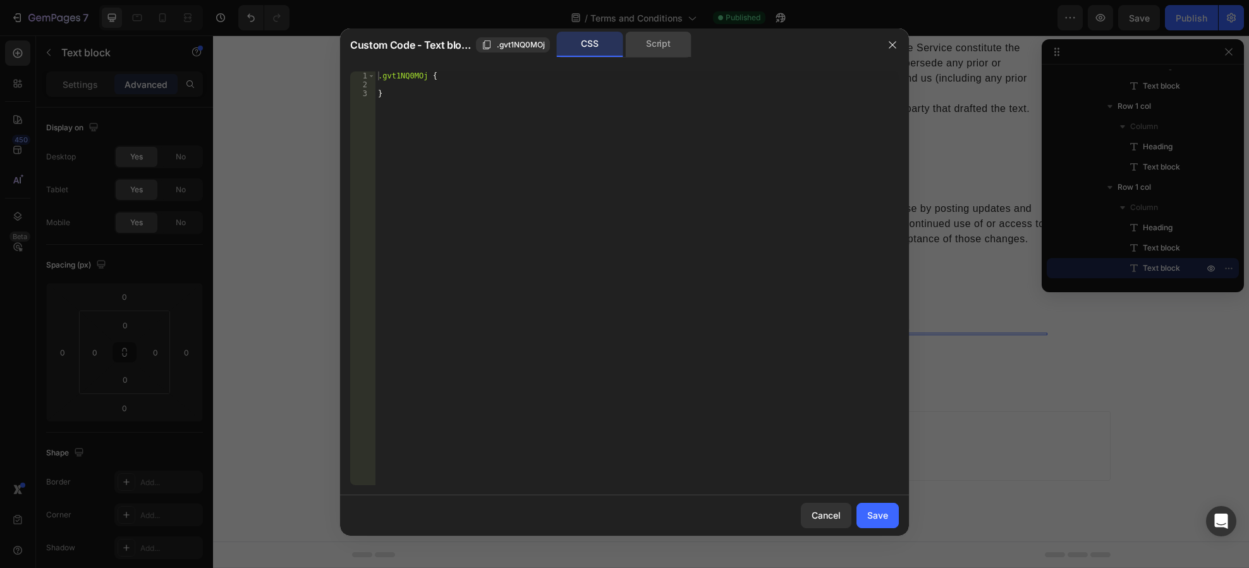
click at [638, 44] on div "Script" at bounding box center [658, 44] width 66 height 25
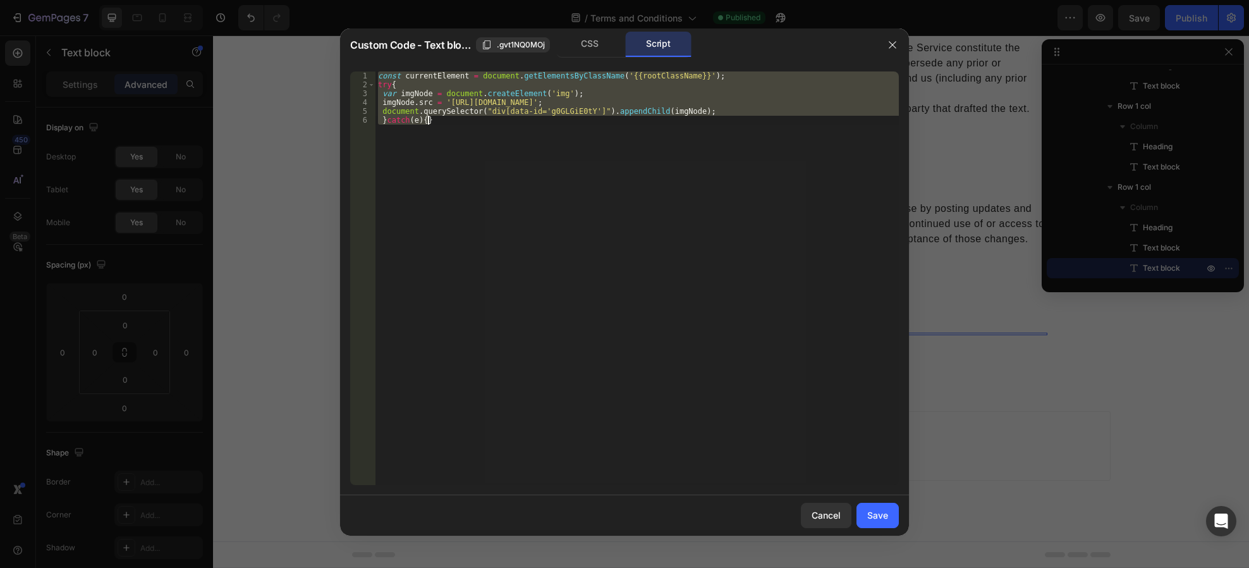
click at [561, 110] on div "const currentElement = document . getElementsByClassName ( '{{rootClassName}}' …" at bounding box center [638, 278] width 524 height 414
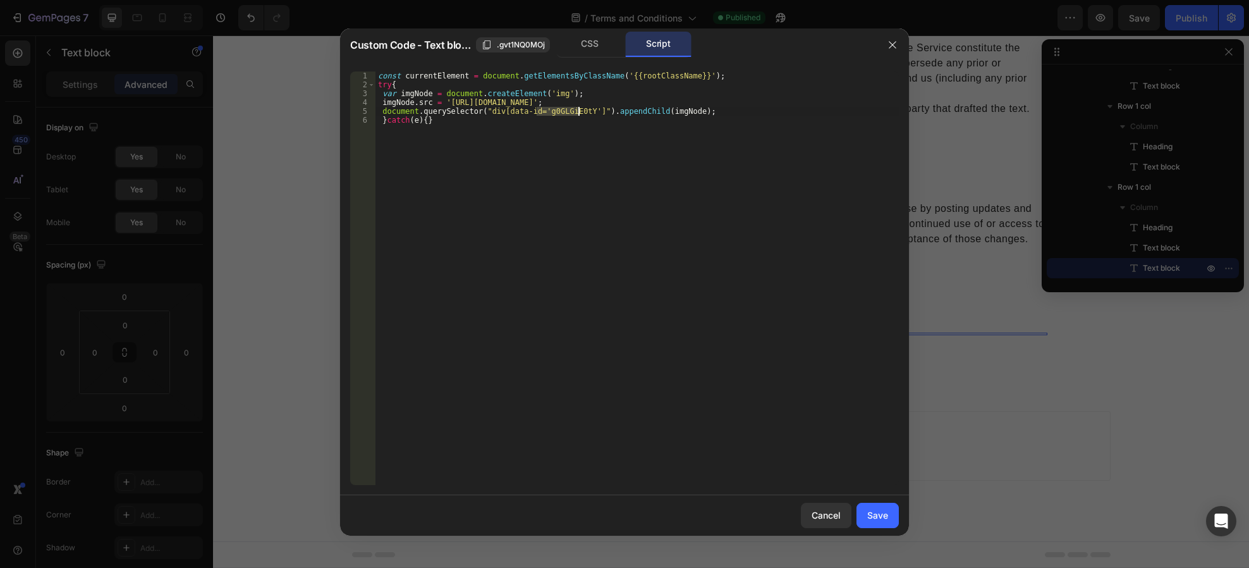
click at [561, 110] on div "const currentElement = document . getElementsByClassName ( '{{rootClassName}}' …" at bounding box center [638, 286] width 524 height 431
paste textarea "lMff75FP0"
type textarea "document.querySelector("div[data-id='glMff75FP0']").appendChild(imgNode);"
click at [871, 509] on div "Save" at bounding box center [878, 514] width 21 height 13
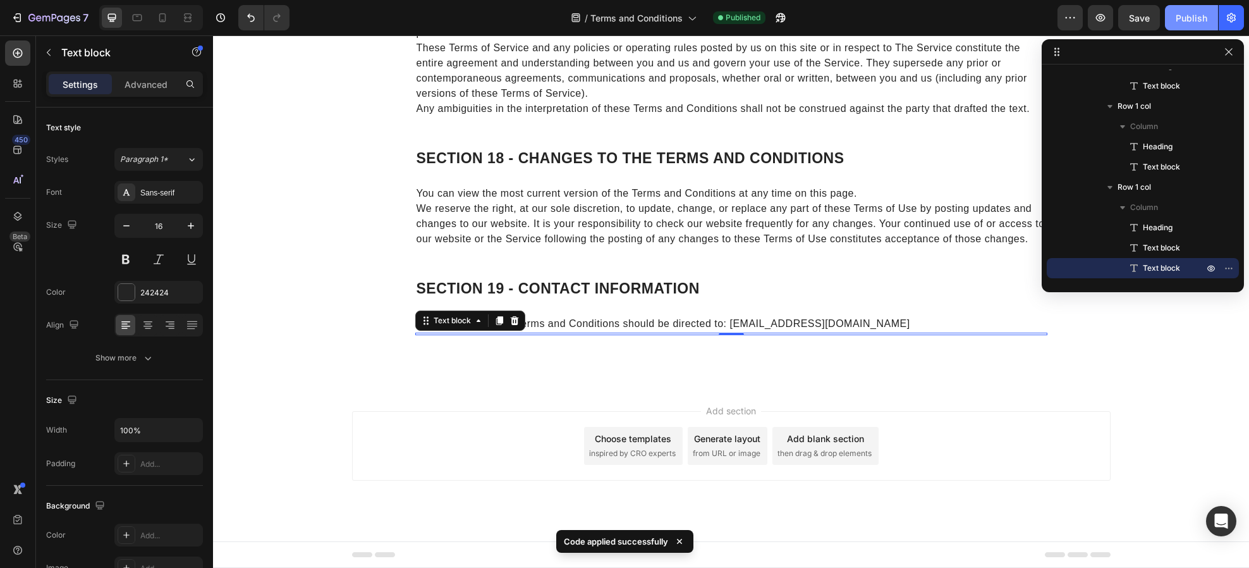
click at [1184, 16] on div "Publish" at bounding box center [1192, 17] width 32 height 13
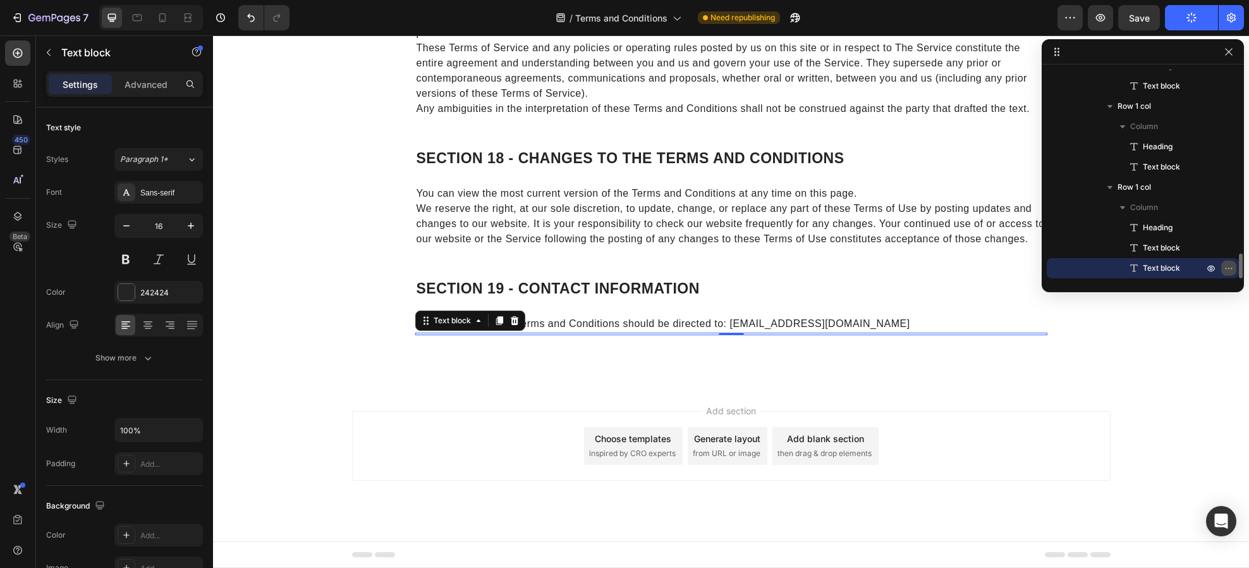
click at [1225, 269] on icon "button" at bounding box center [1229, 268] width 10 height 10
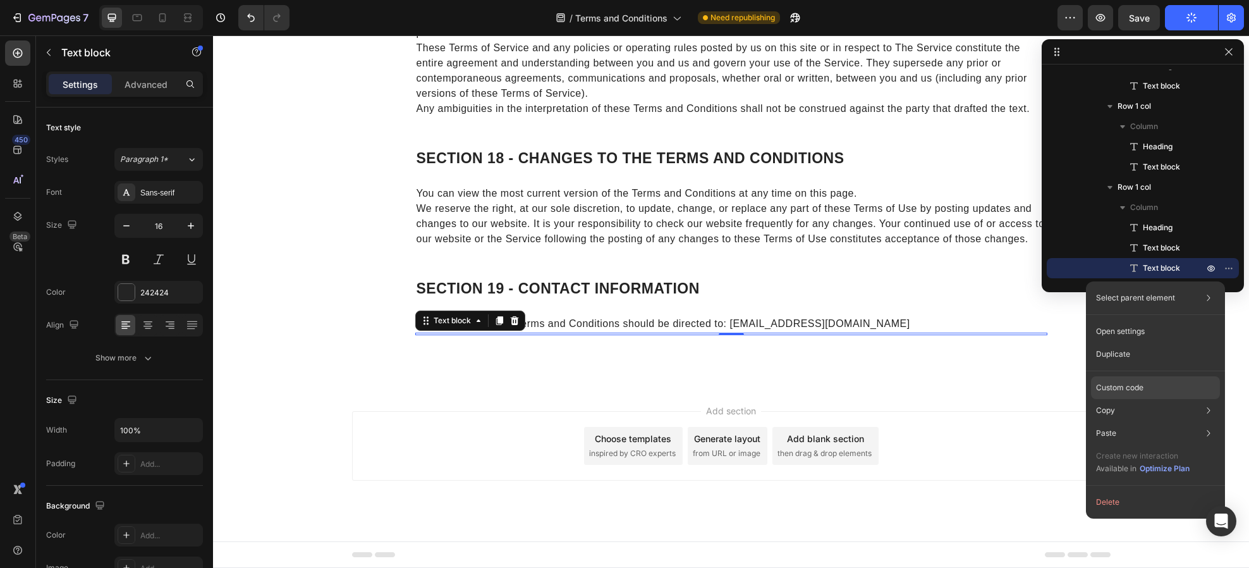
click at [1124, 391] on p "Custom code" at bounding box center [1119, 387] width 47 height 11
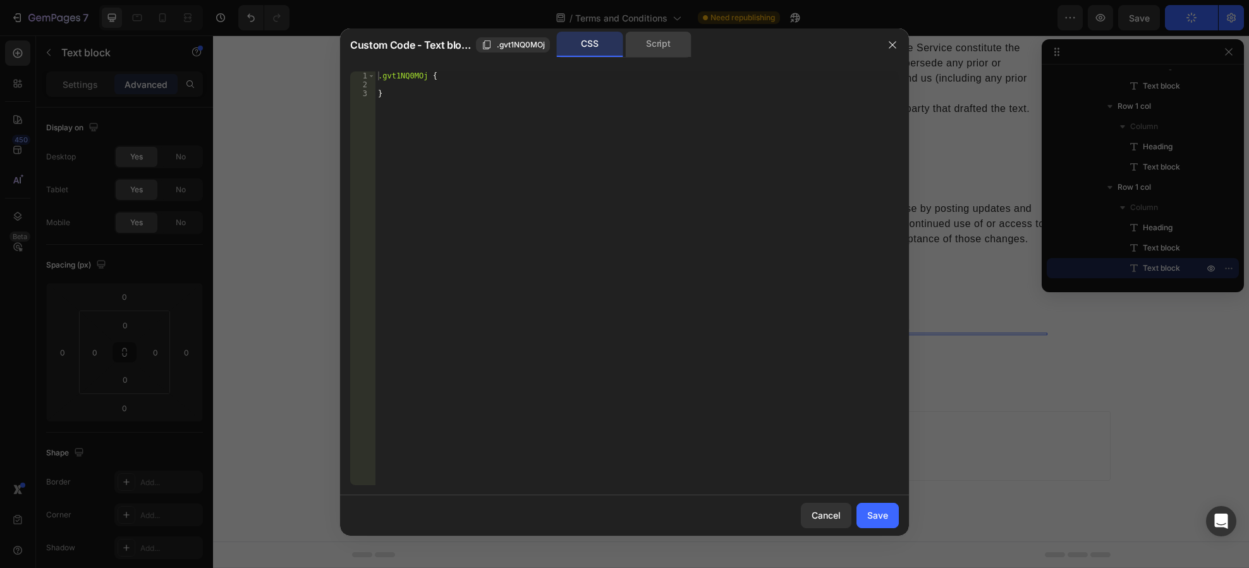
click at [652, 47] on div "Script" at bounding box center [658, 44] width 66 height 25
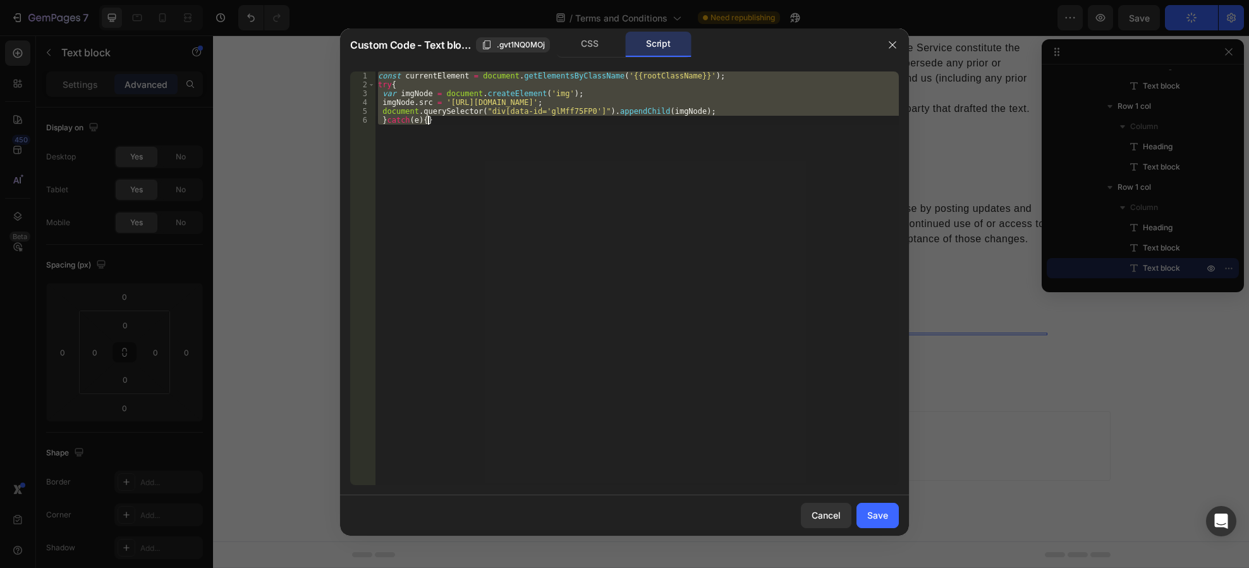
click at [437, 135] on div "const currentElement = document . getElementsByClassName ( '{{rootClassName}}' …" at bounding box center [638, 278] width 524 height 414
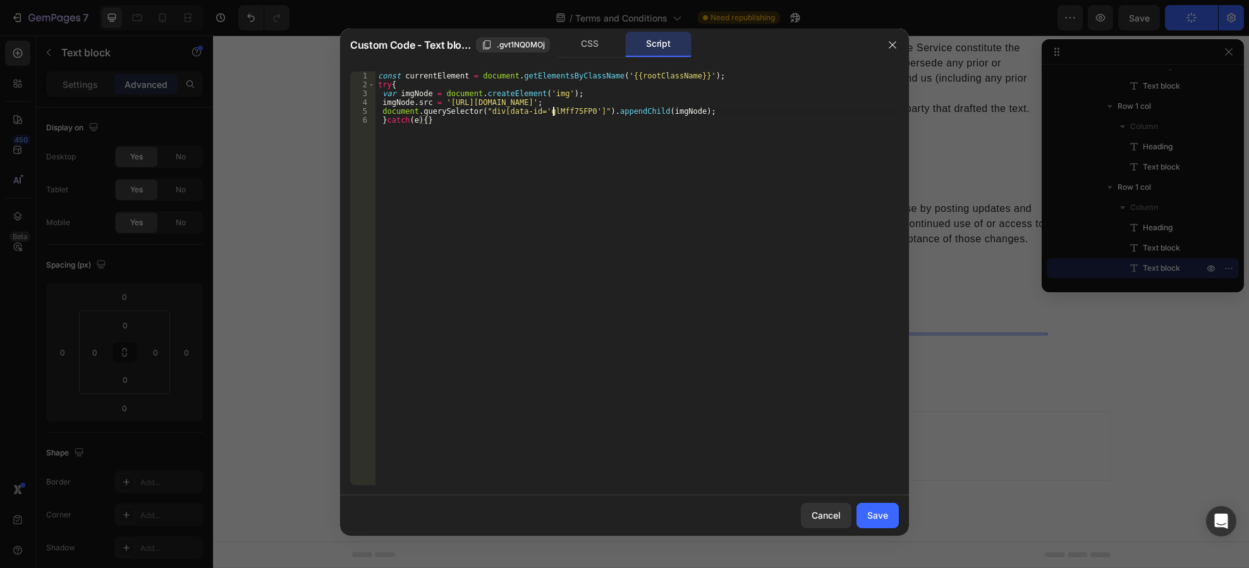
click at [553, 107] on div "const currentElement = document . getElementsByClassName ( '{{rootClassName}}' …" at bounding box center [638, 286] width 524 height 431
type textarea "document.querySelector("div[data-id='glMff75FP0']").appendChild(imgNode);"
click at [553, 107] on div "const currentElement = document . getElementsByClassName ( '{{rootClassName}}' …" at bounding box center [638, 286] width 524 height 431
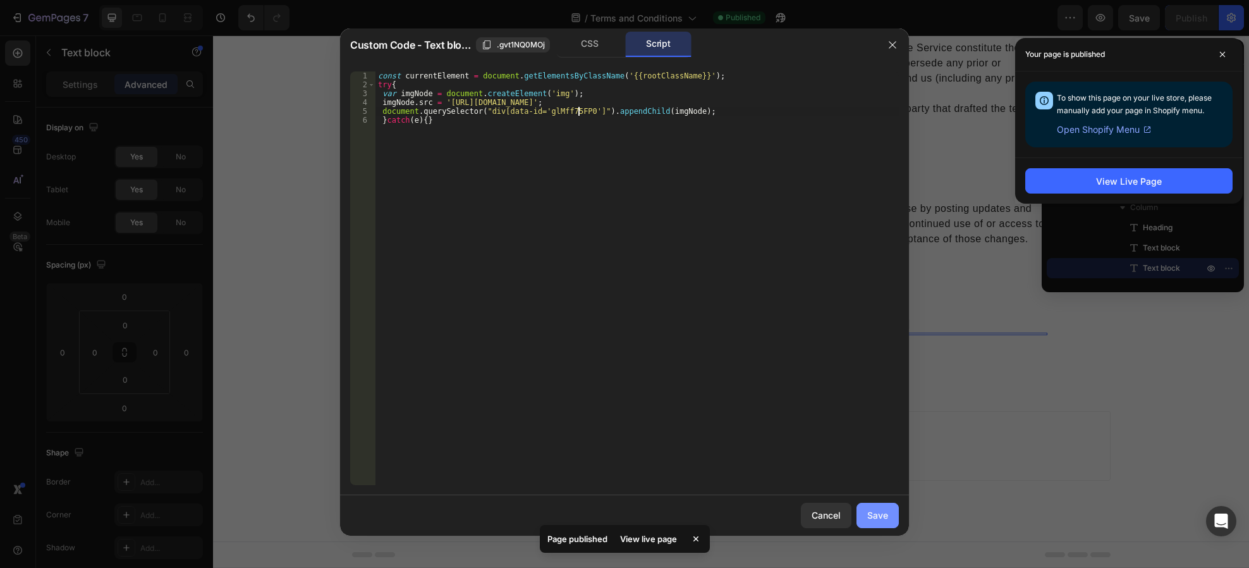
click at [862, 510] on button "Save" at bounding box center [878, 515] width 42 height 25
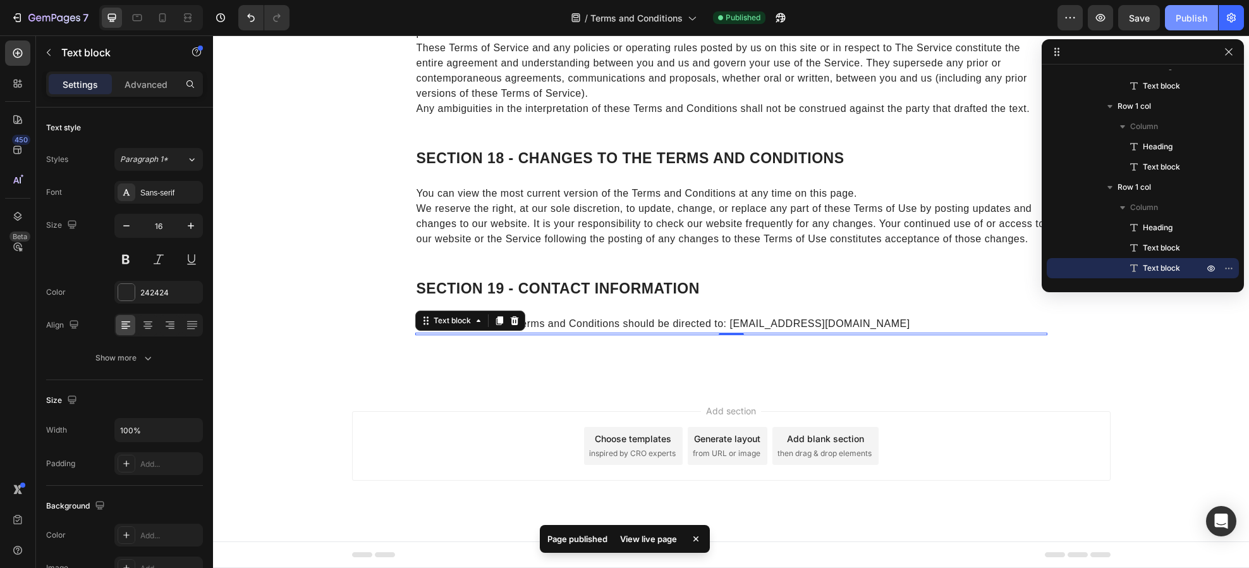
click at [1182, 18] on div "Publish" at bounding box center [1192, 17] width 32 height 13
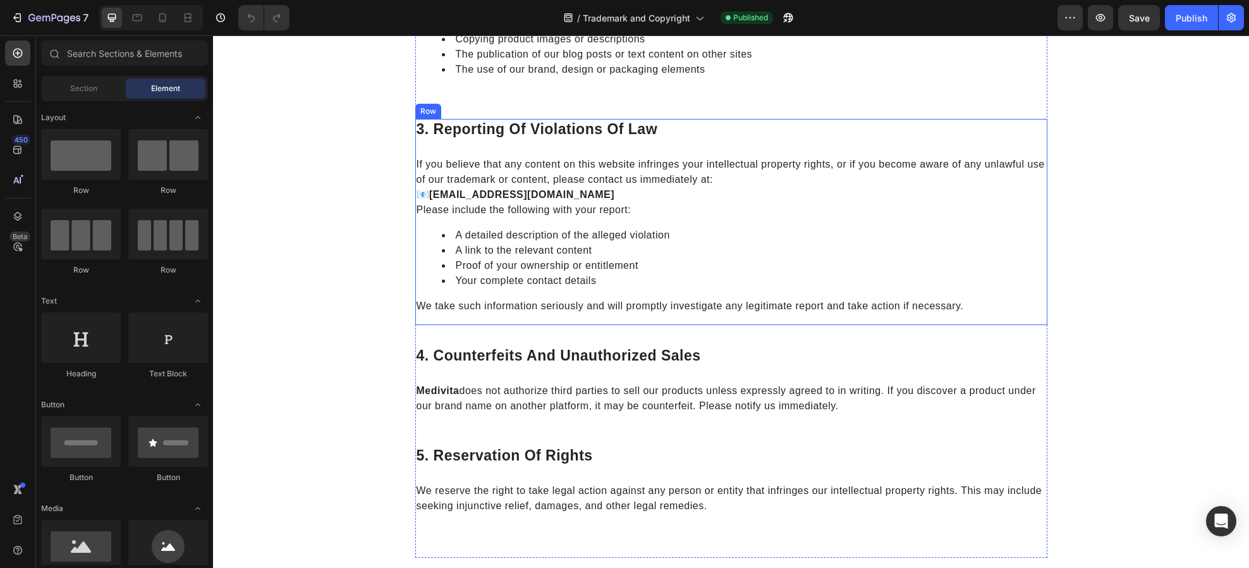
scroll to position [655, 0]
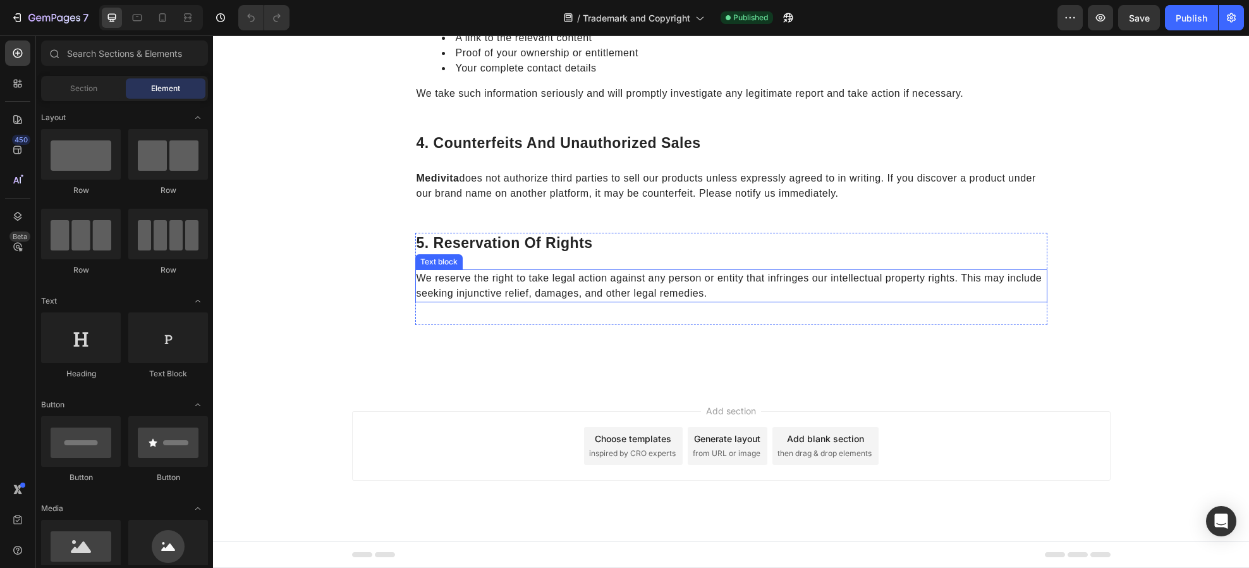
click at [575, 296] on span "We reserve the right to take legal action against any person or entity that inf…" at bounding box center [730, 286] width 626 height 26
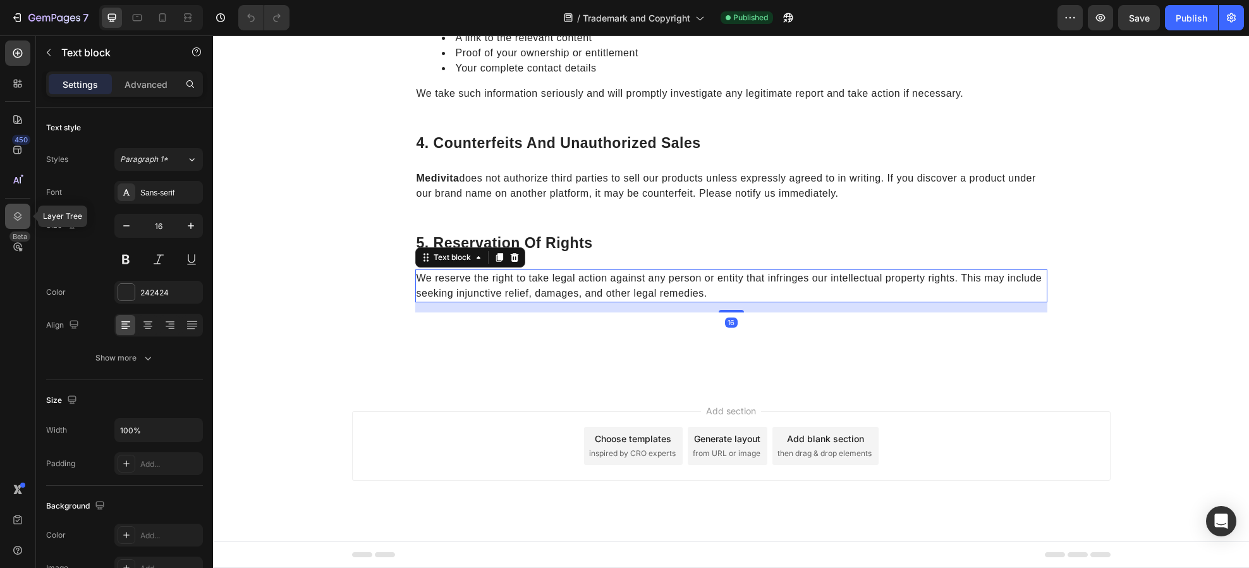
click at [21, 214] on icon at bounding box center [17, 216] width 13 height 13
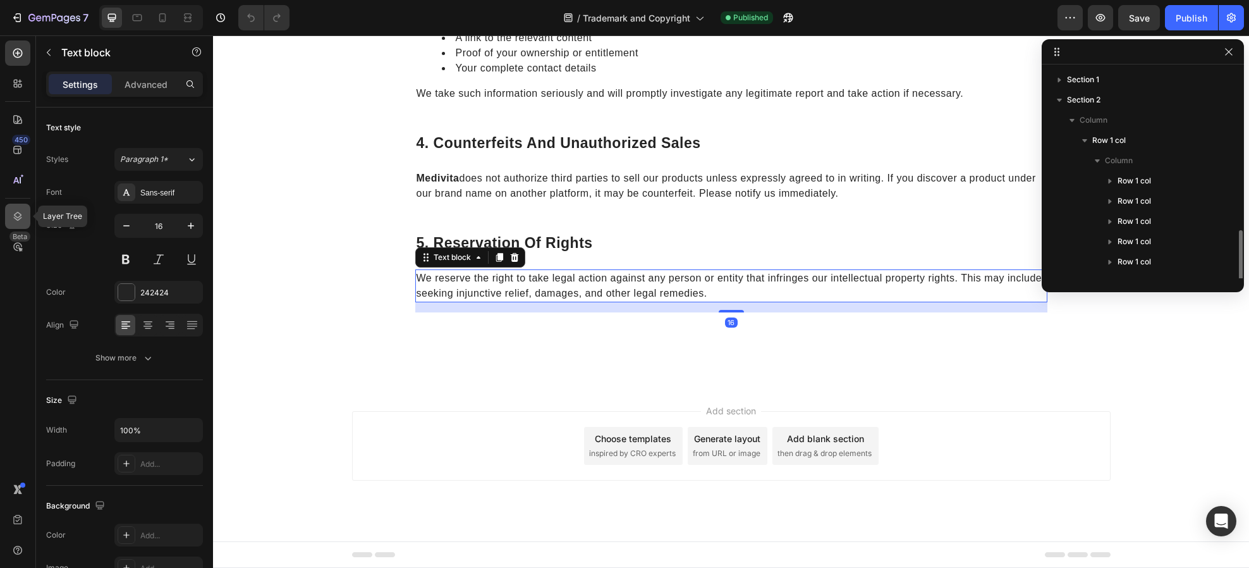
scroll to position [95, 0]
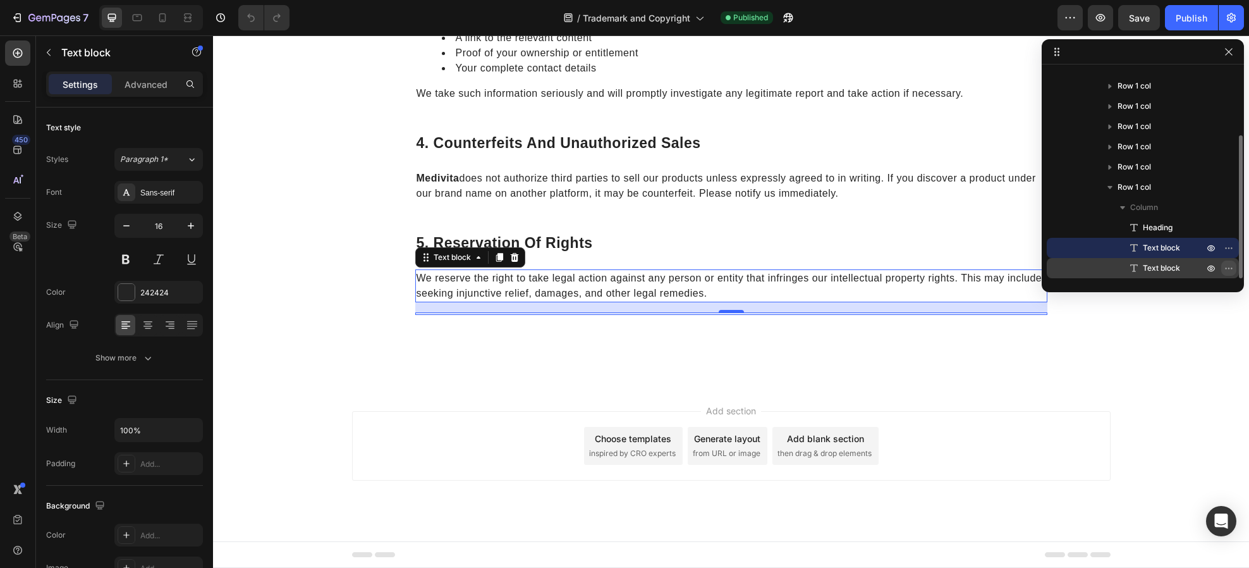
drag, startPoint x: 1193, startPoint y: 267, endPoint x: 1223, endPoint y: 267, distance: 30.4
click at [1192, 267] on div "Text block" at bounding box center [1143, 268] width 182 height 20
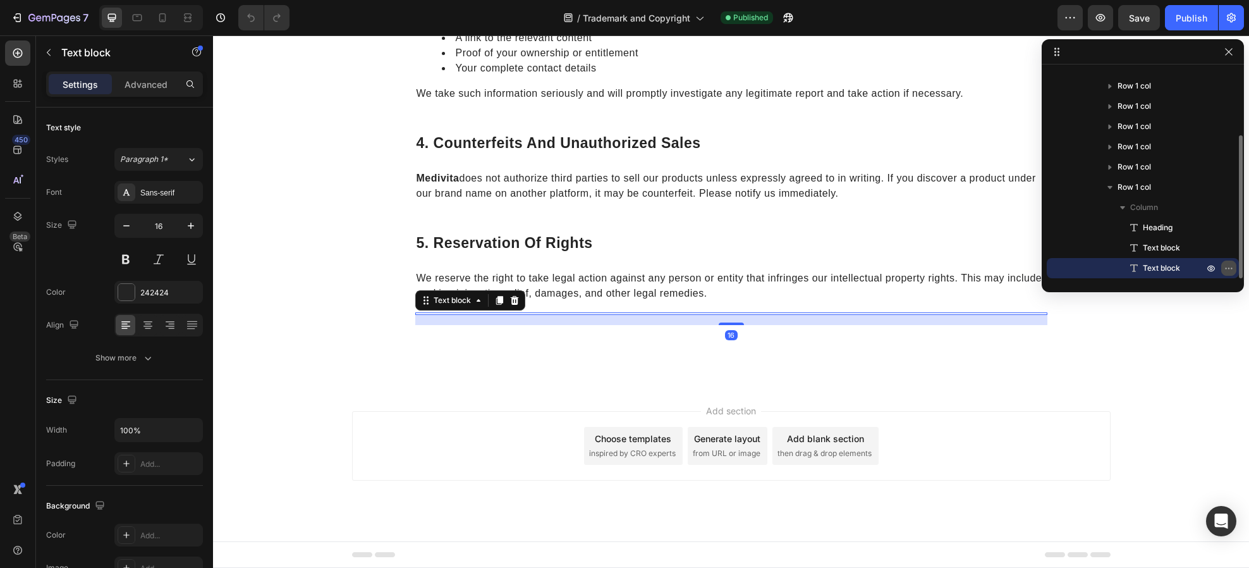
click at [1225, 268] on icon "button" at bounding box center [1229, 268] width 10 height 10
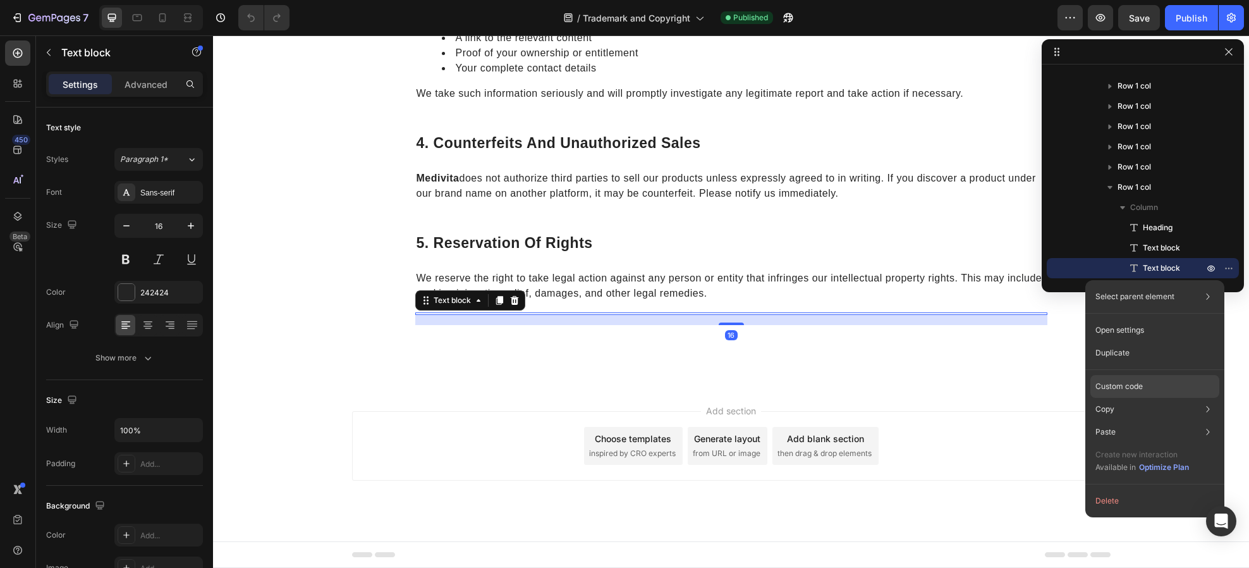
click at [1156, 420] on div "Custom code" at bounding box center [1155, 431] width 129 height 23
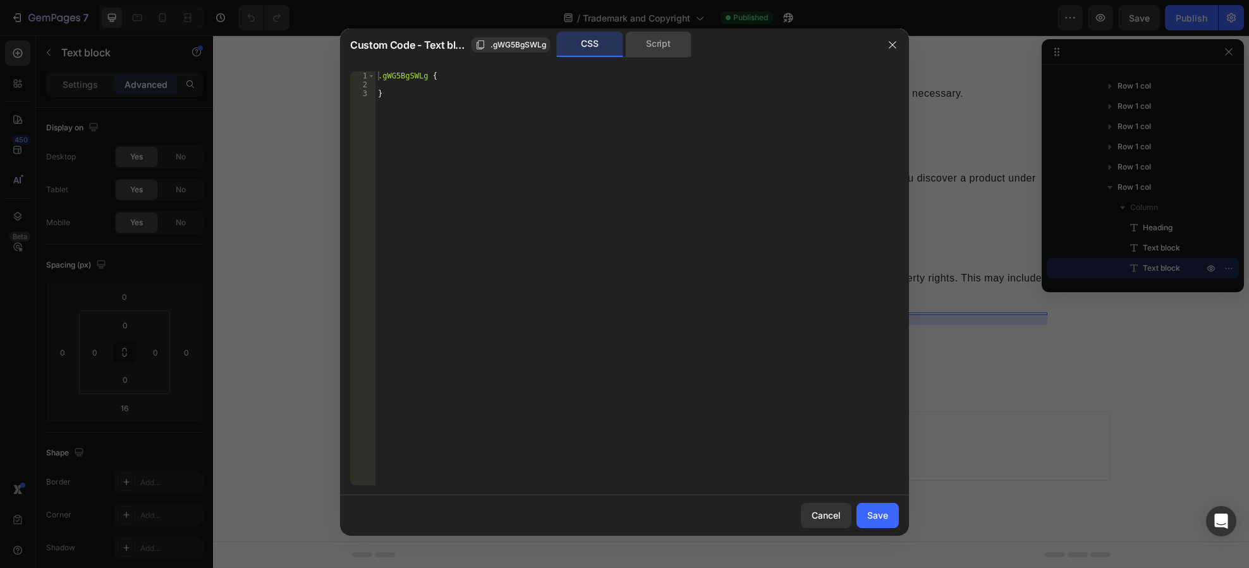
click at [625, 44] on div "Script" at bounding box center [658, 44] width 66 height 25
click at [637, 44] on div "Script" at bounding box center [658, 44] width 66 height 25
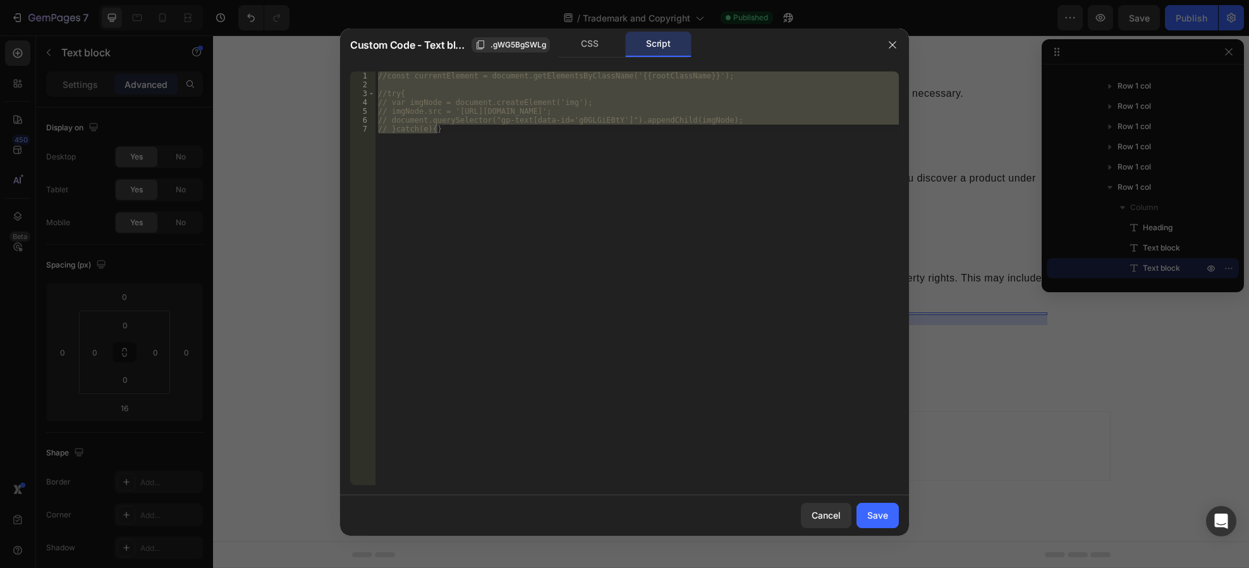
click at [384, 68] on div "1 2 3 4 5 6 7 //const currentElement = document.getElementsByClassName('{{rootC…" at bounding box center [624, 278] width 569 height 434
click at [386, 72] on div "//const currentElement = document.getElementsByClassName('{{rootClassName}}'); …" at bounding box center [638, 278] width 524 height 414
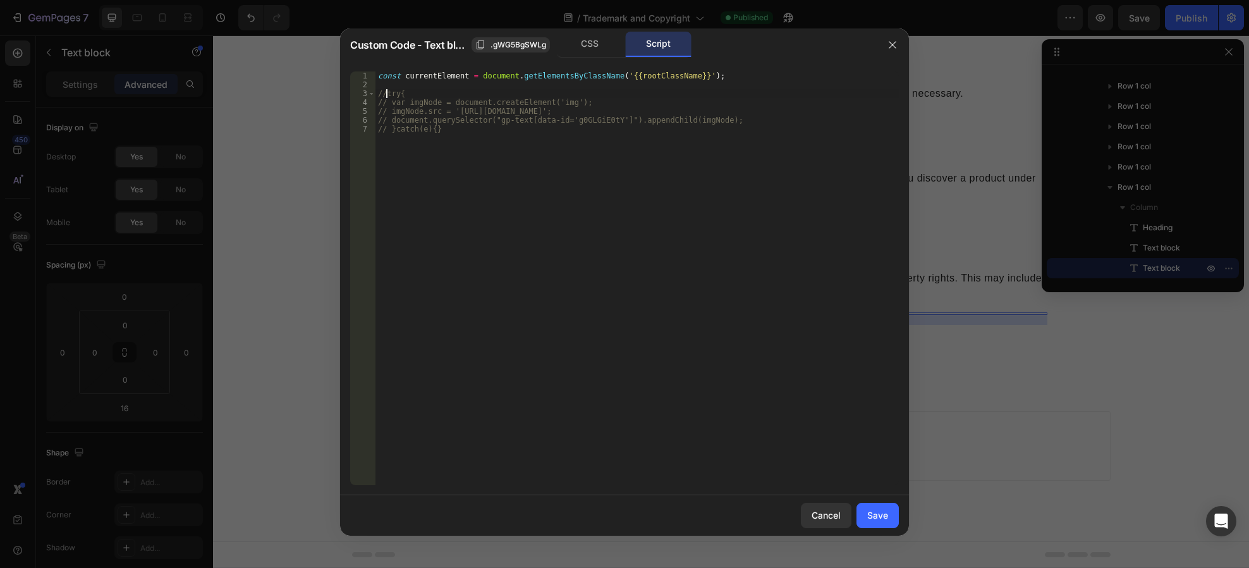
click at [384, 95] on div "const currentElement = document . getElementsByClassName ( '{{rootClassName}}' …" at bounding box center [638, 286] width 524 height 431
click at [386, 104] on div "const currentElement = document . getElementsByClassName ( '{{rootClassName}}' …" at bounding box center [638, 286] width 524 height 431
click at [386, 112] on div "const currentElement = document . getElementsByClassName ( '{{rootClassName}}' …" at bounding box center [638, 286] width 524 height 431
click at [386, 119] on div "const currentElement = document . getElementsByClassName ( '{{rootClassName}}' …" at bounding box center [638, 286] width 524 height 431
click at [387, 130] on div "const currentElement = document . getElementsByClassName ( '{{rootClassName}}' …" at bounding box center [638, 286] width 524 height 431
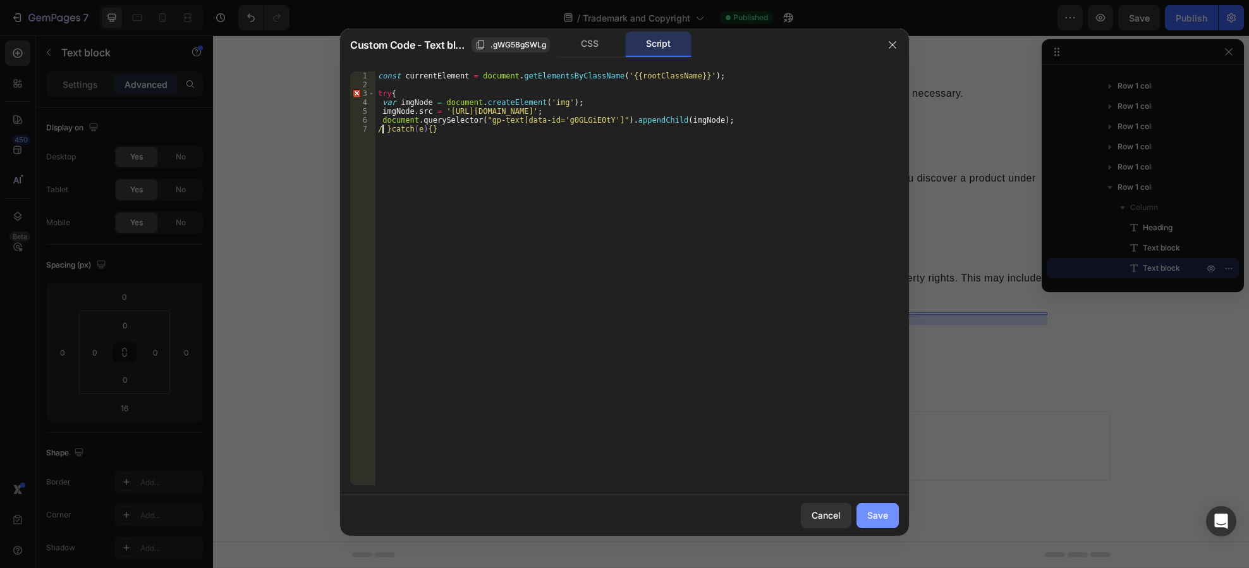
type textarea "}catch(e){}"
click at [871, 512] on div "Save" at bounding box center [878, 514] width 21 height 13
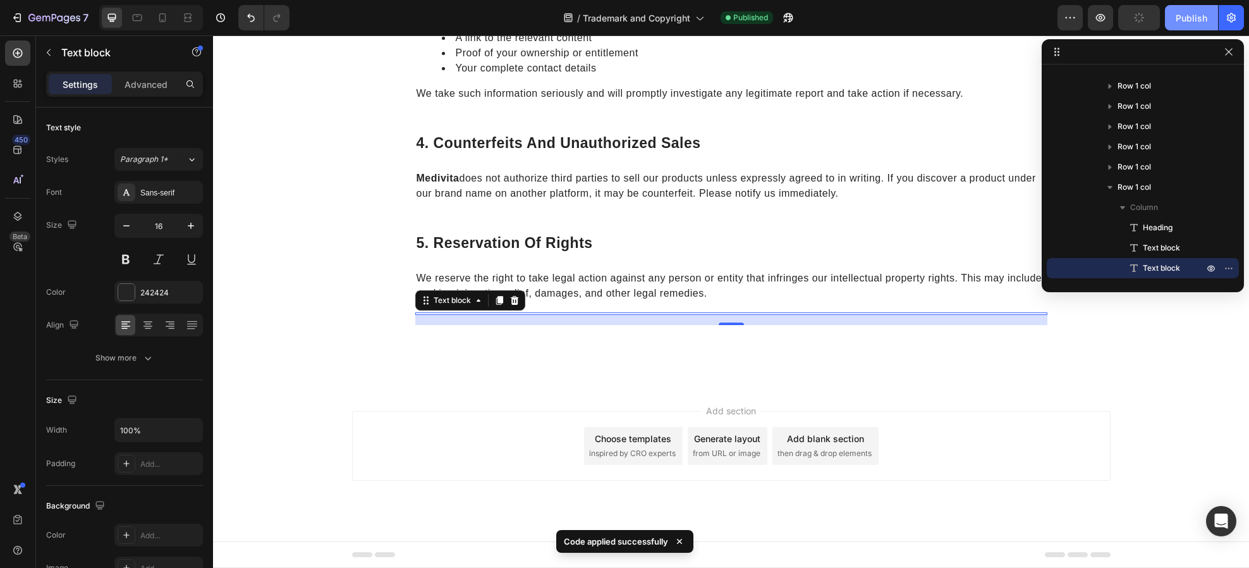
click at [1194, 10] on button "Publish" at bounding box center [1191, 17] width 53 height 25
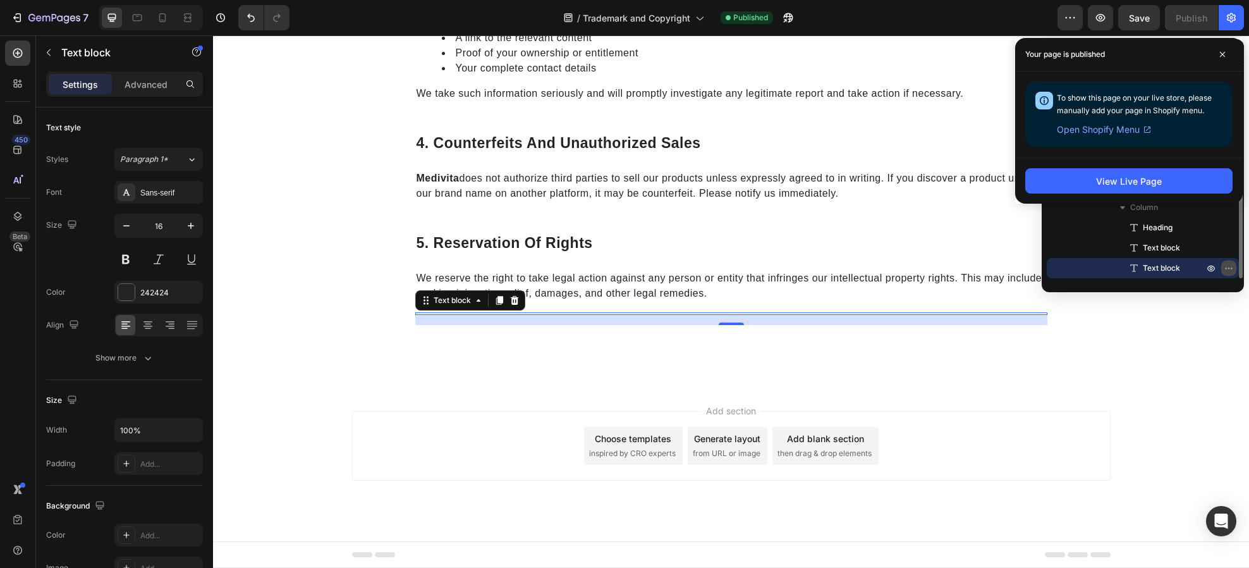
click at [1224, 267] on button "button" at bounding box center [1229, 268] width 15 height 15
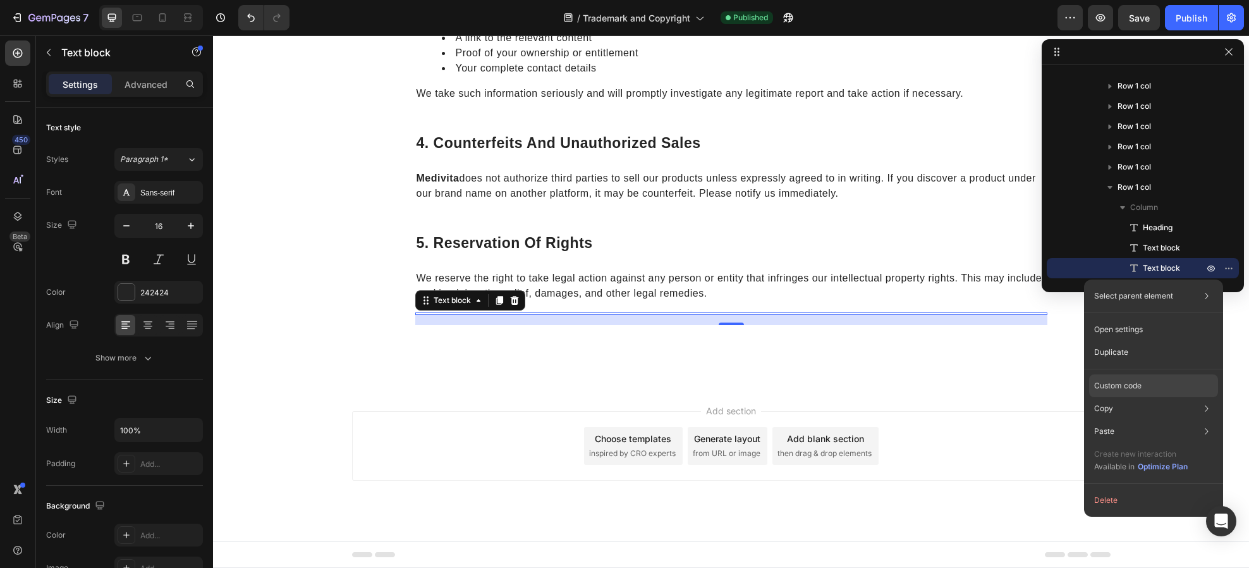
click at [1127, 388] on p "Custom code" at bounding box center [1118, 385] width 47 height 11
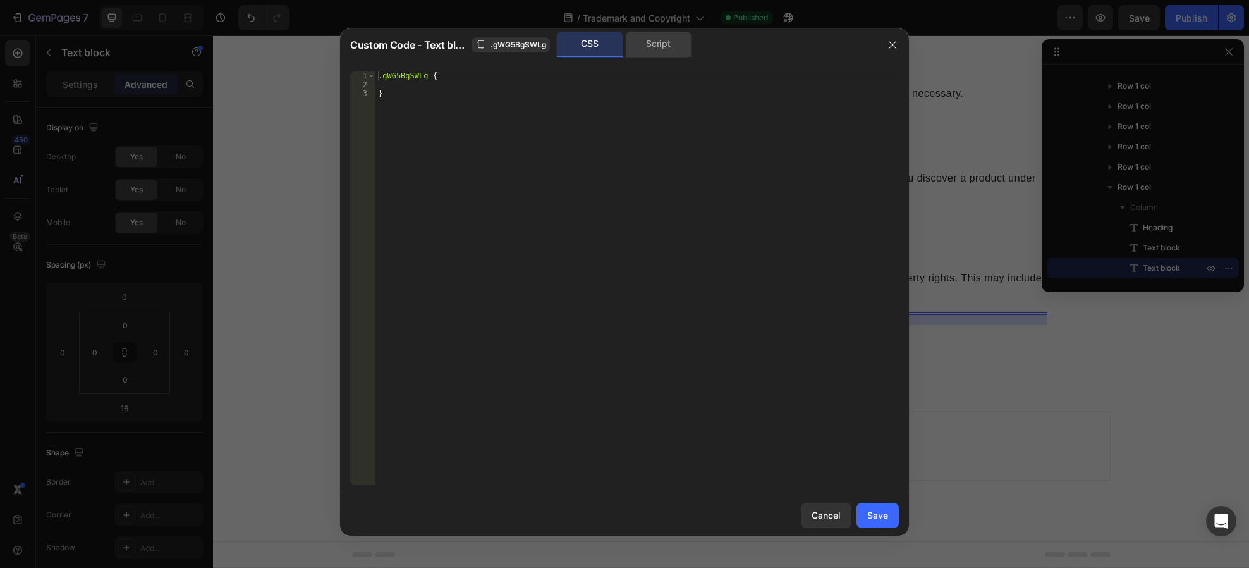
click at [647, 45] on div "Script" at bounding box center [658, 44] width 66 height 25
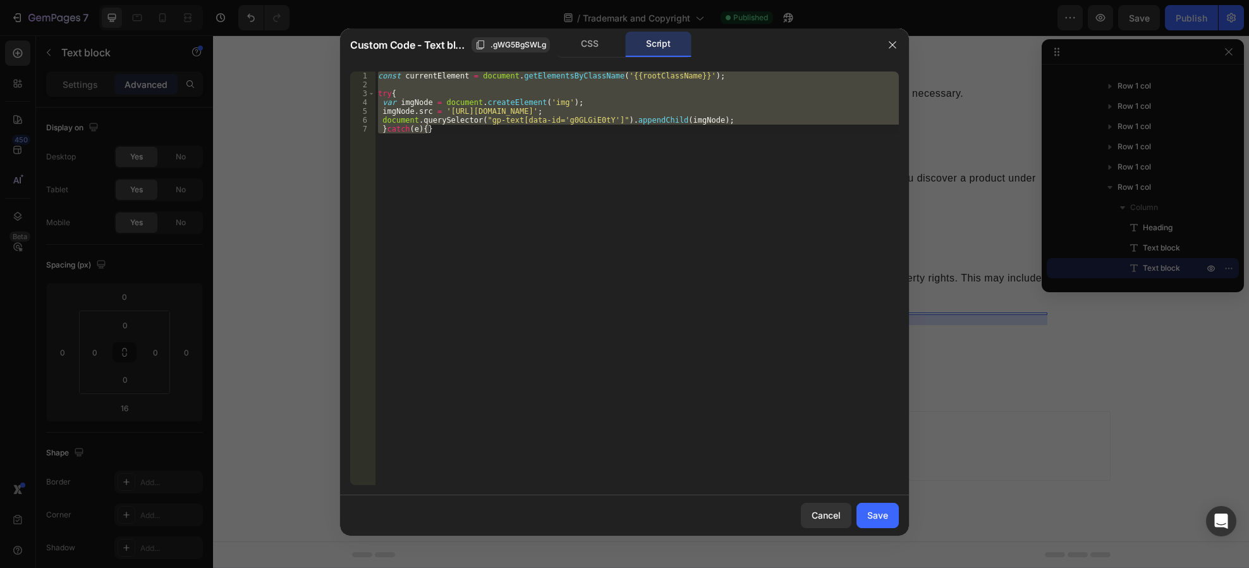
click at [574, 123] on div "const currentElement = document . getElementsByClassName ( '{{rootClassName}}' …" at bounding box center [638, 278] width 524 height 414
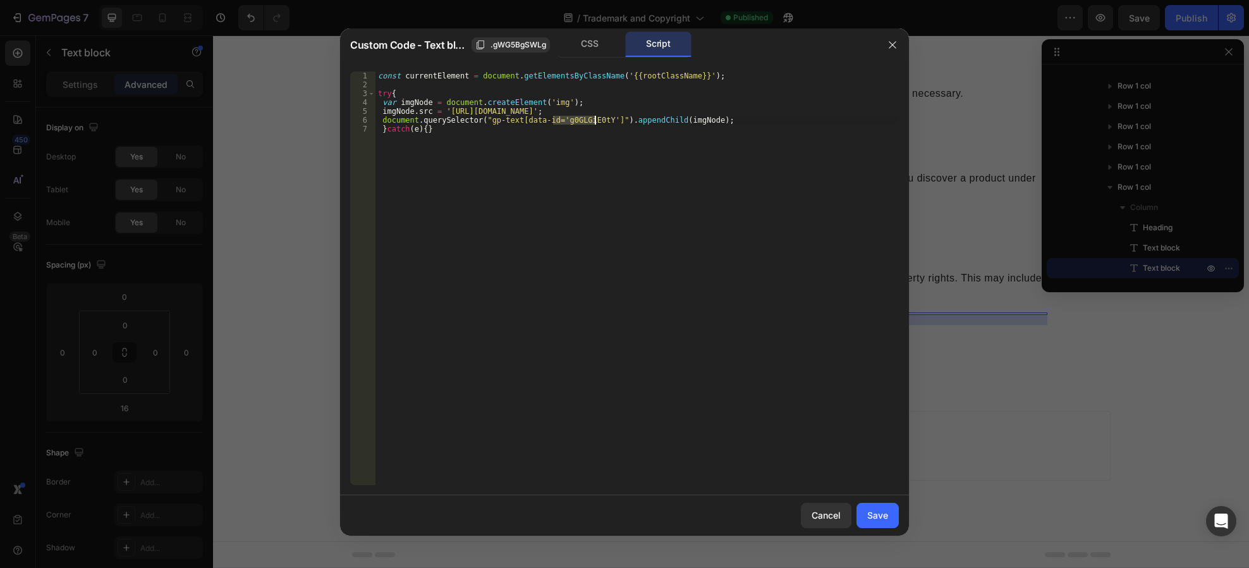
click at [574, 123] on div "const currentElement = document . getElementsByClassName ( '{{rootClassName}}' …" at bounding box center [638, 286] width 524 height 431
paste textarea "WG5BgSWLg"
drag, startPoint x: 483, startPoint y: 121, endPoint x: 512, endPoint y: 118, distance: 28.6
click at [512, 118] on div "const currentElement = document . getElementsByClassName ( '{{rootClassName}}' …" at bounding box center [638, 286] width 524 height 431
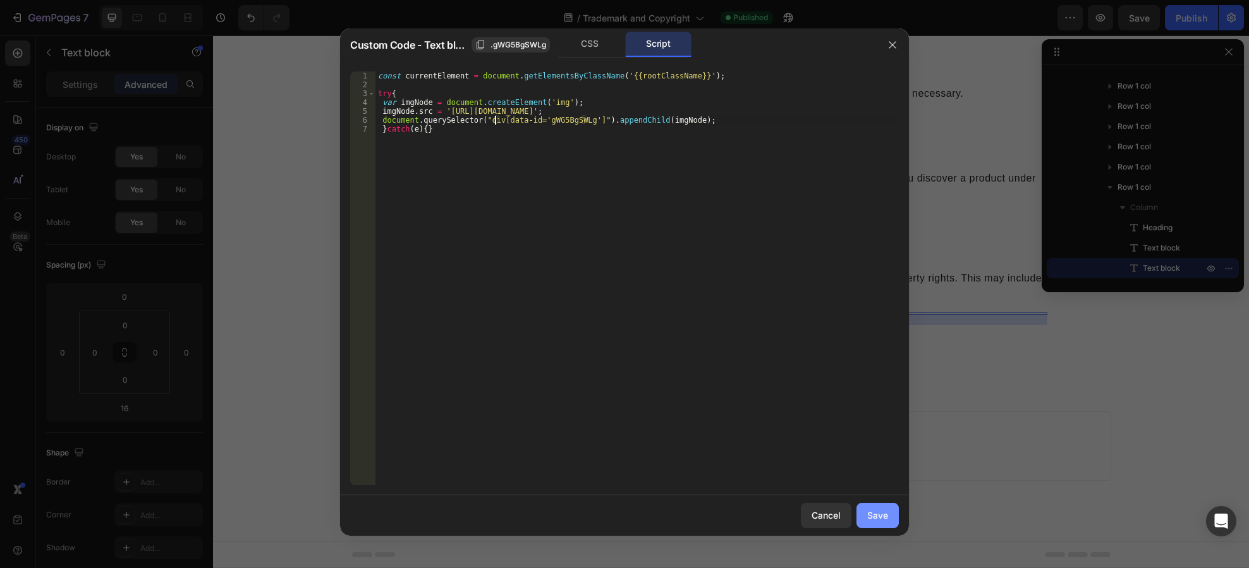
type textarea "document.querySelector("div[data-id='gWG5BgSWLg']").appendChild(imgNode);"
click at [879, 507] on button "Save" at bounding box center [878, 515] width 42 height 25
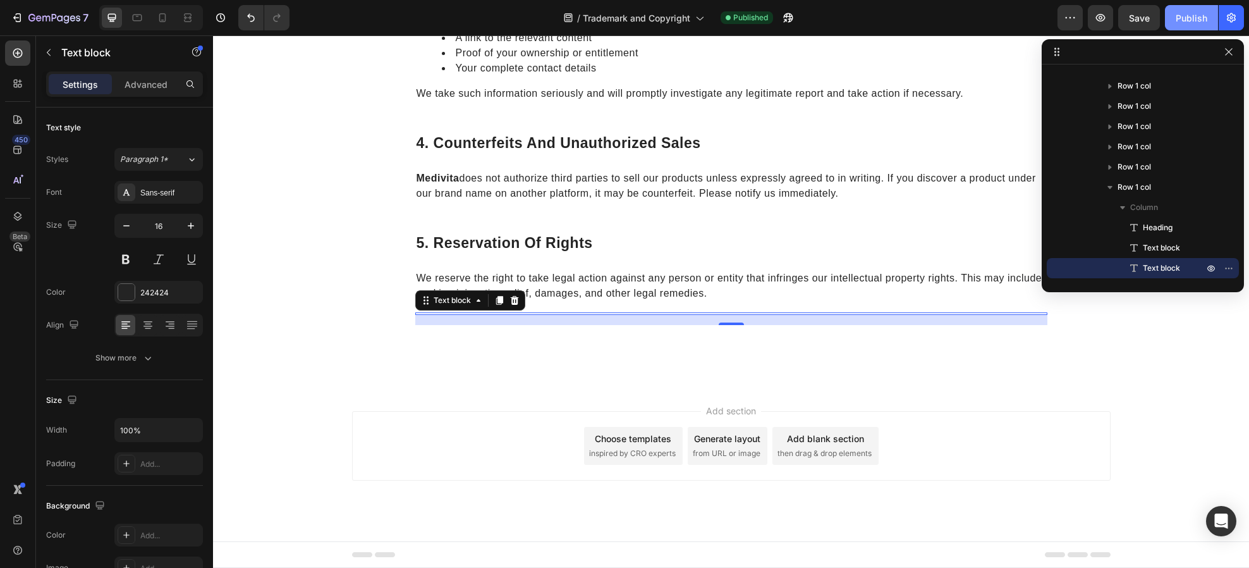
click at [1190, 21] on div "Publish" at bounding box center [1192, 17] width 32 height 13
